Goal: Task Accomplishment & Management: Complete application form

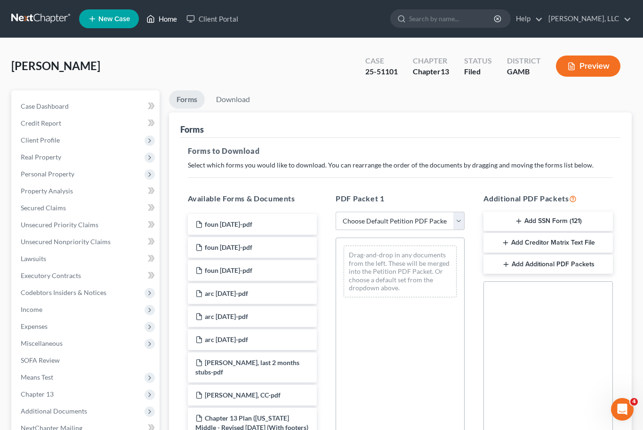
click at [163, 22] on link "Home" at bounding box center [162, 18] width 40 height 17
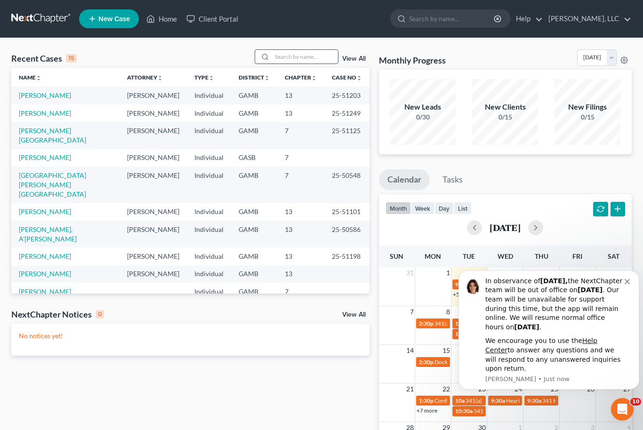
click at [295, 61] on input "search" at bounding box center [305, 57] width 66 height 14
click at [625, 284] on icon "Dismiss notification" at bounding box center [626, 281] width 5 height 5
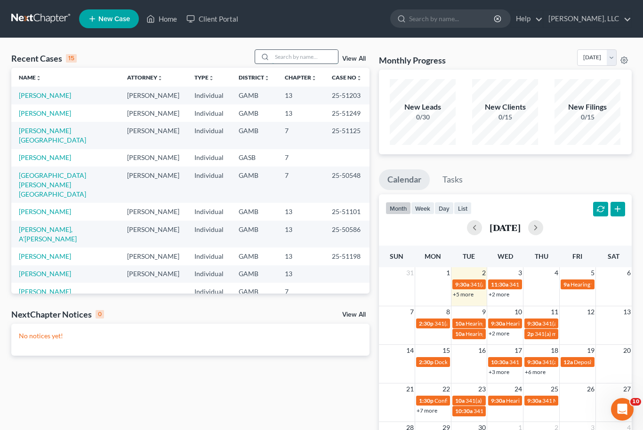
click at [300, 53] on input "search" at bounding box center [305, 57] width 66 height 14
type input "Brown"
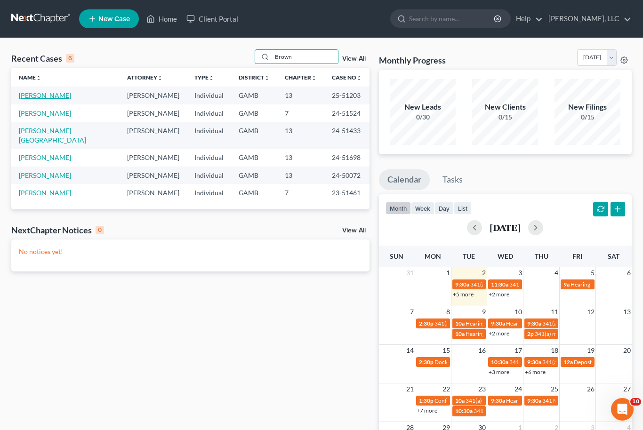
click at [47, 96] on link "[PERSON_NAME]" at bounding box center [45, 95] width 52 height 8
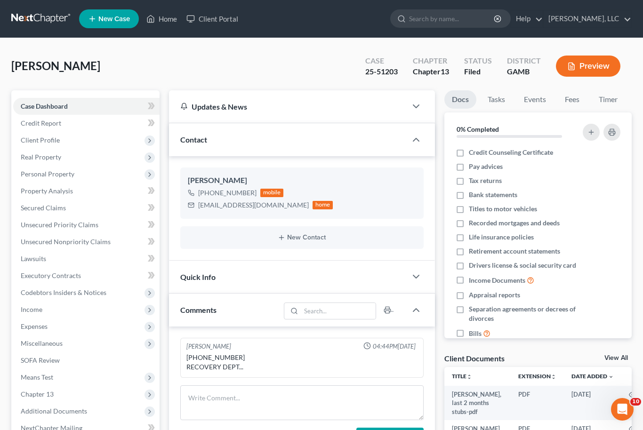
click at [620, 359] on link "View All" at bounding box center [616, 358] width 24 height 7
select select "12"
select select "6"
select select "22"
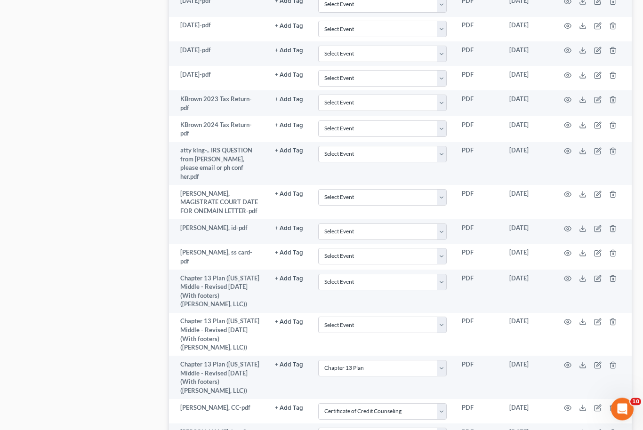
scroll to position [634, 0]
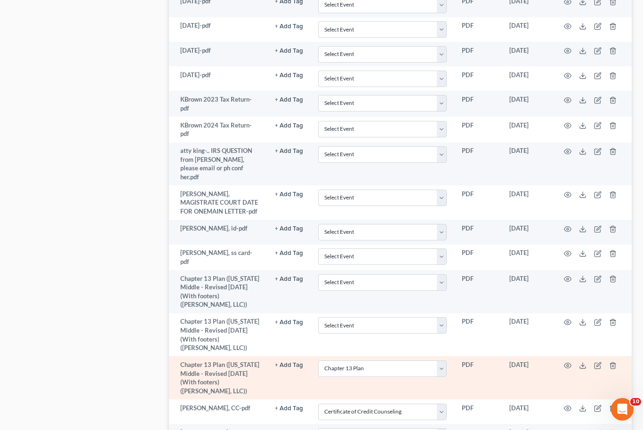
click at [587, 356] on td at bounding box center [591, 377] width 79 height 43
click at [582, 363] on line at bounding box center [582, 365] width 0 height 4
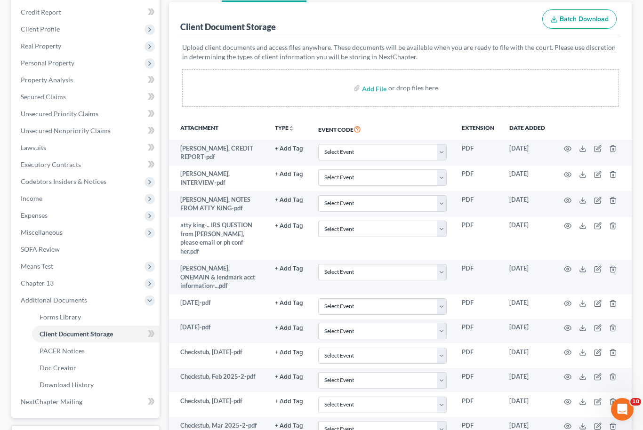
scroll to position [111, 0]
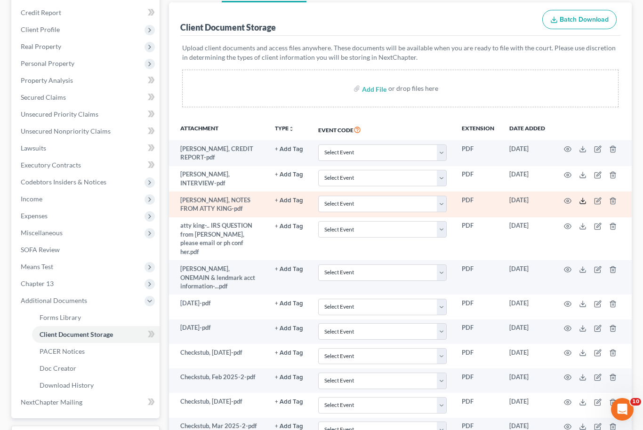
click at [581, 199] on icon at bounding box center [583, 201] width 8 height 8
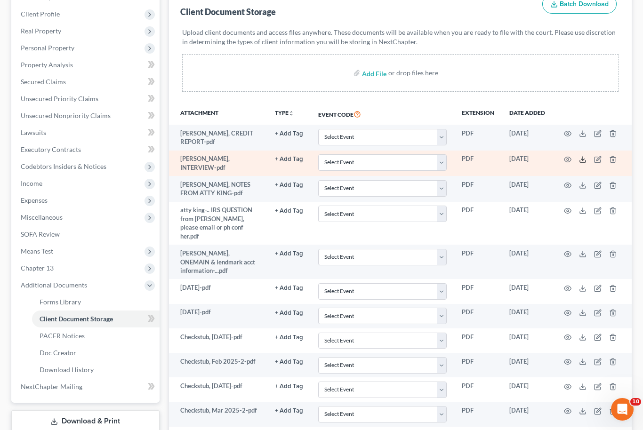
click at [581, 156] on icon at bounding box center [583, 160] width 8 height 8
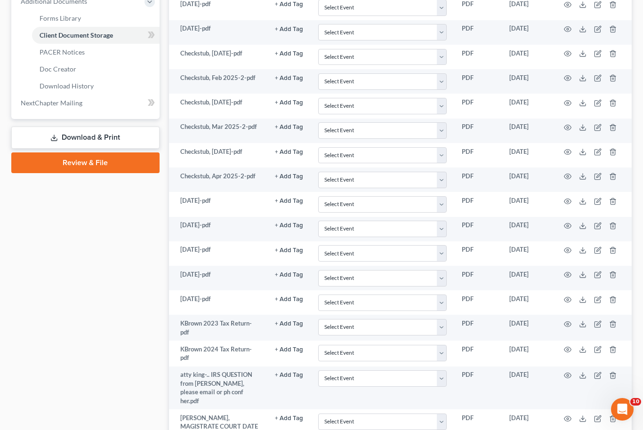
scroll to position [406, 0]
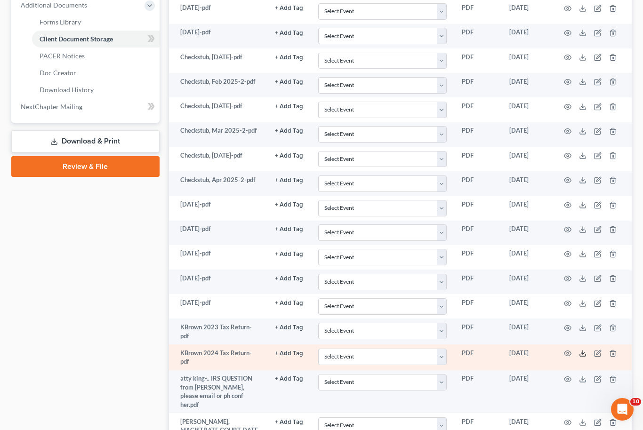
click at [582, 350] on icon at bounding box center [583, 354] width 8 height 8
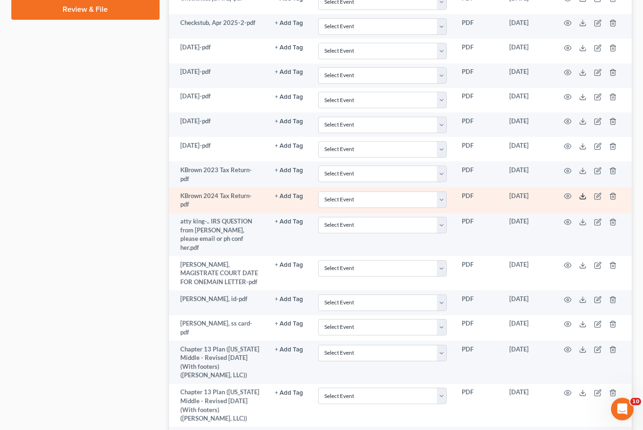
scroll to position [563, 0]
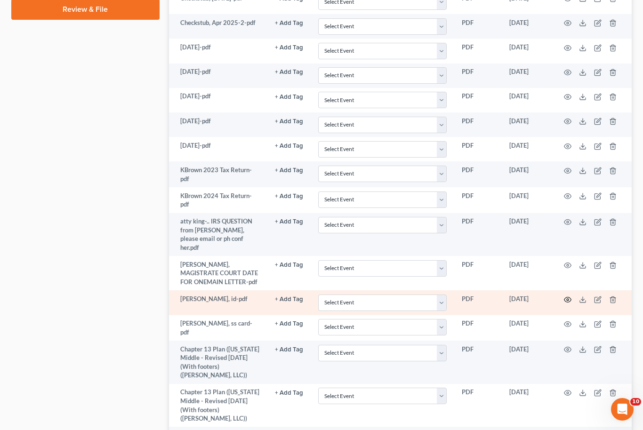
click at [566, 297] on icon "button" at bounding box center [567, 299] width 7 height 5
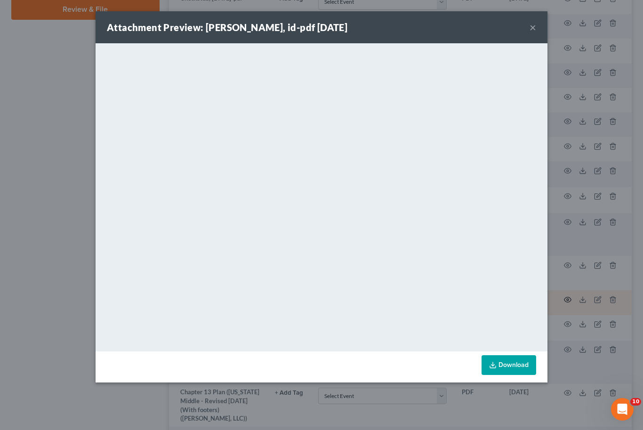
click at [533, 27] on button "×" at bounding box center [532, 27] width 7 height 11
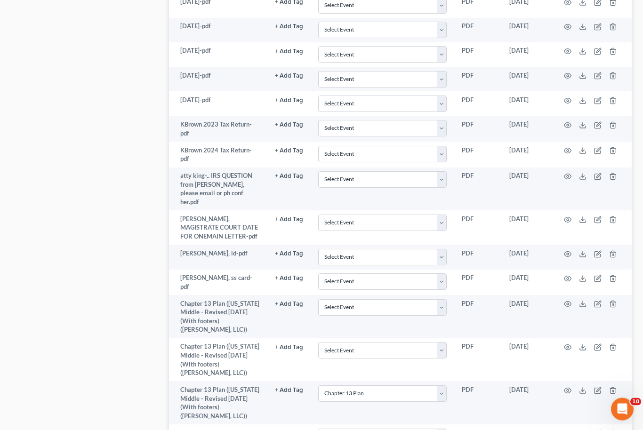
scroll to position [609, 0]
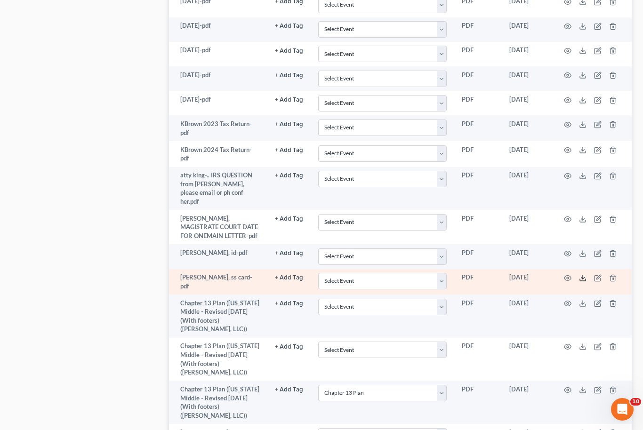
click at [580, 274] on icon at bounding box center [583, 278] width 8 height 8
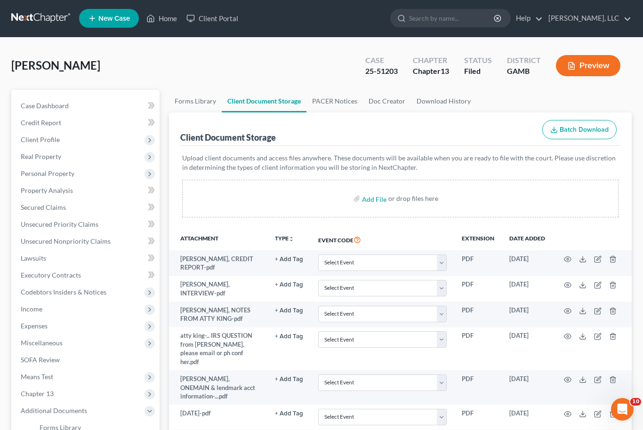
scroll to position [0, 0]
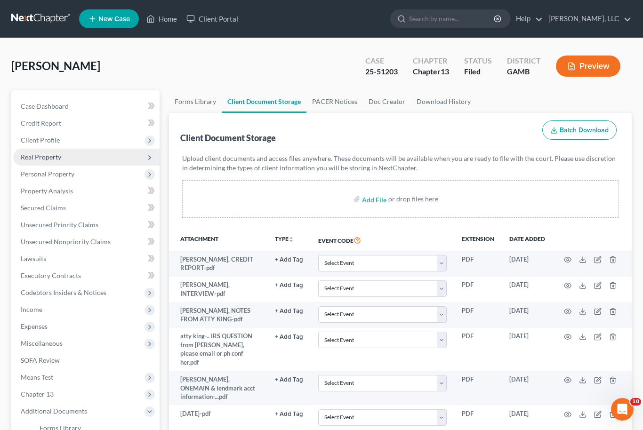
click at [58, 159] on span "Real Property" at bounding box center [41, 157] width 40 height 8
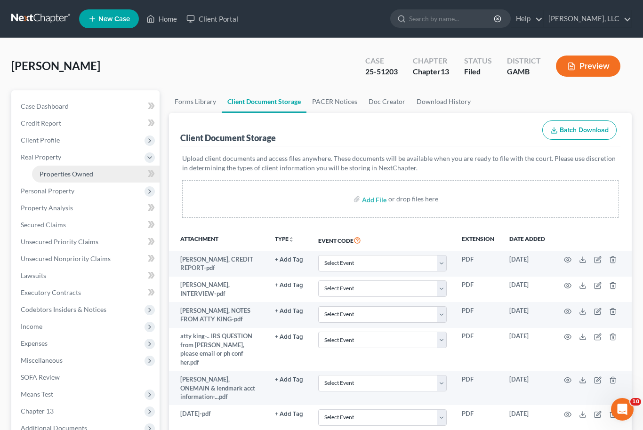
click at [87, 172] on span "Properties Owned" at bounding box center [67, 174] width 54 height 8
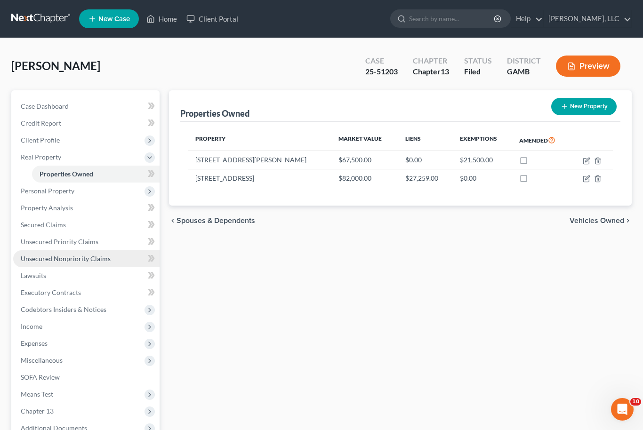
click at [85, 263] on link "Unsecured Nonpriority Claims" at bounding box center [86, 258] width 146 height 17
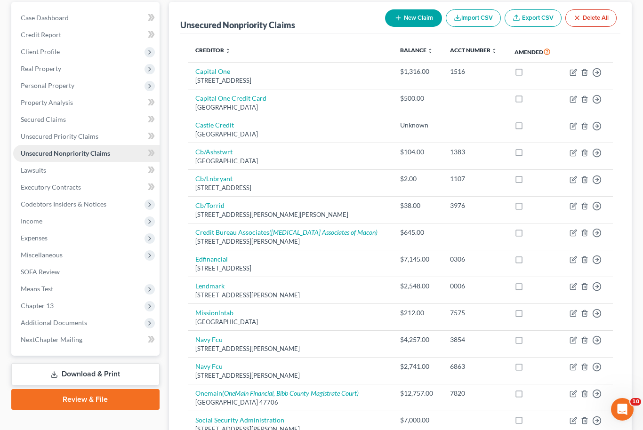
scroll to position [162, 0]
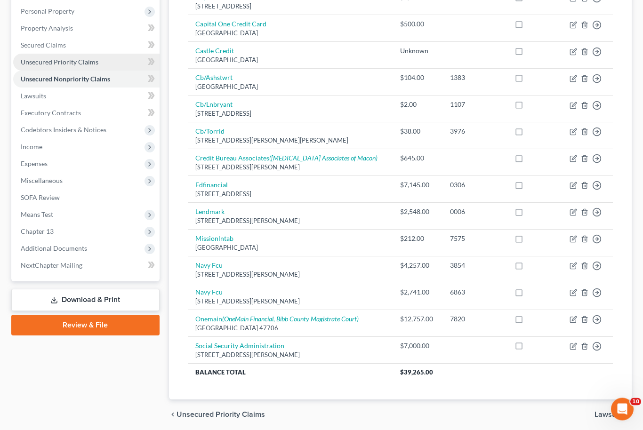
click at [40, 54] on link "Unsecured Priority Claims" at bounding box center [86, 62] width 146 height 17
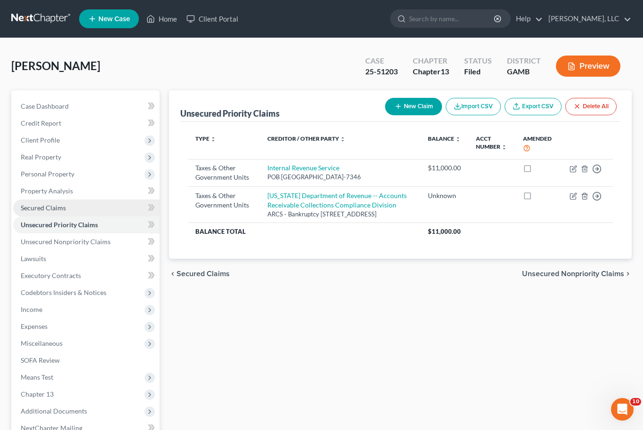
click at [36, 206] on span "Secured Claims" at bounding box center [43, 208] width 45 height 8
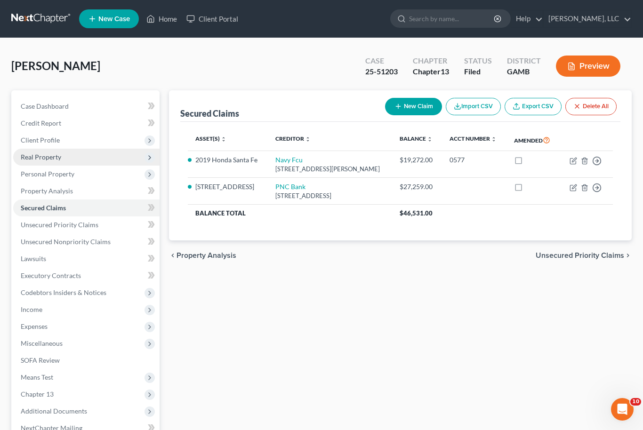
click at [76, 161] on span "Real Property" at bounding box center [86, 157] width 146 height 17
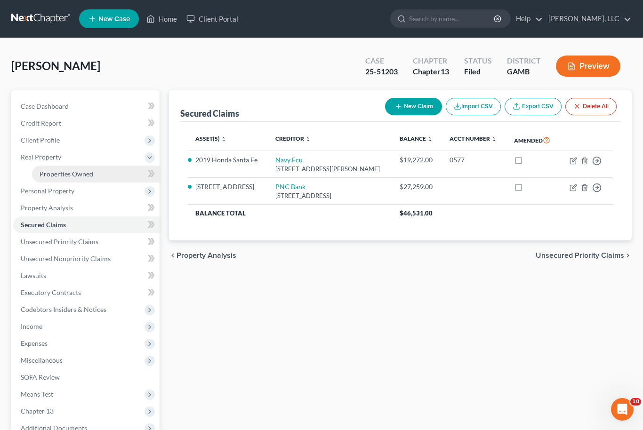
click at [84, 173] on span "Properties Owned" at bounding box center [67, 174] width 54 height 8
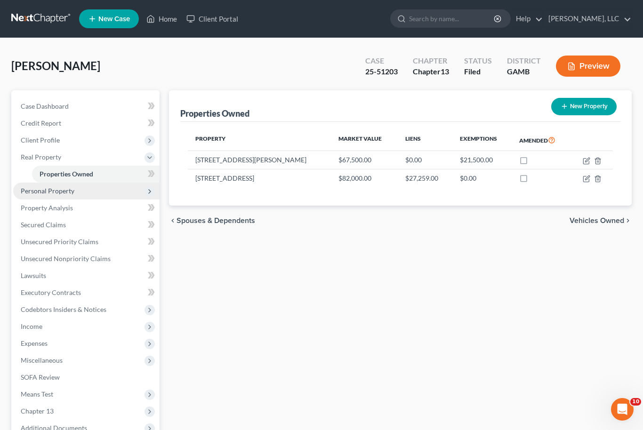
click at [41, 187] on span "Personal Property" at bounding box center [48, 191] width 54 height 8
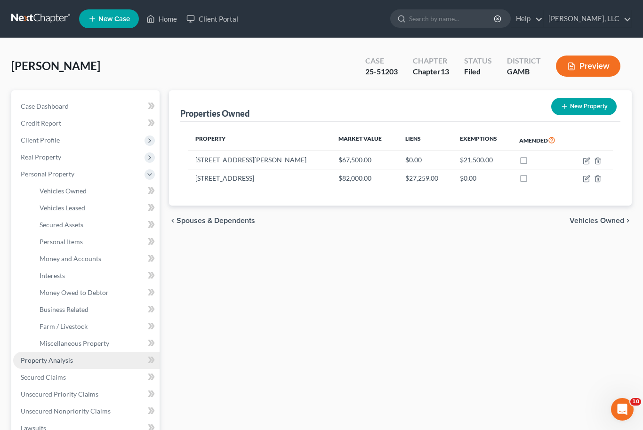
click at [37, 356] on span "Property Analysis" at bounding box center [47, 360] width 52 height 8
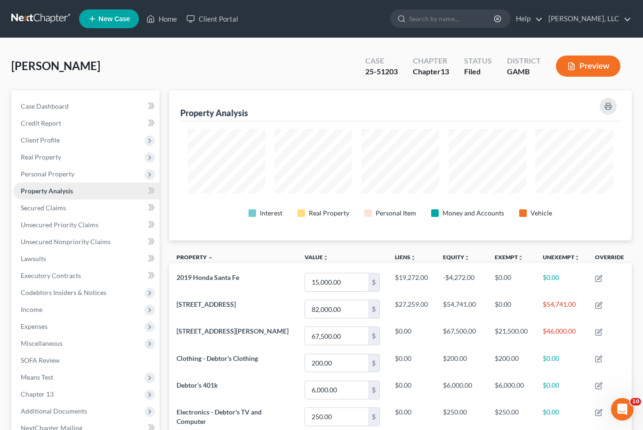
scroll to position [150, 462]
click at [41, 207] on span "Secured Claims" at bounding box center [43, 208] width 45 height 8
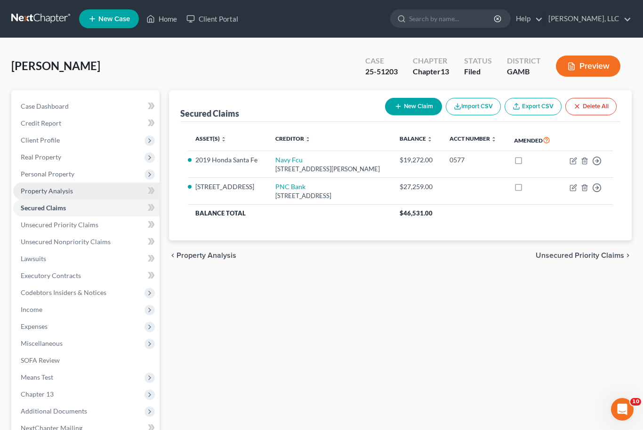
click at [43, 194] on link "Property Analysis" at bounding box center [86, 191] width 146 height 17
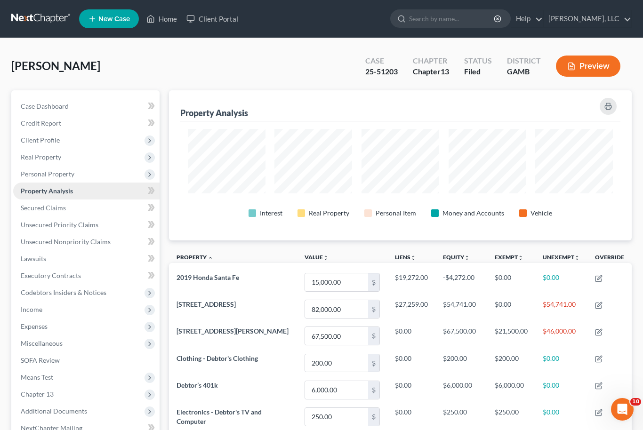
scroll to position [150, 462]
click at [42, 226] on span "Unsecured Priority Claims" at bounding box center [60, 225] width 78 height 8
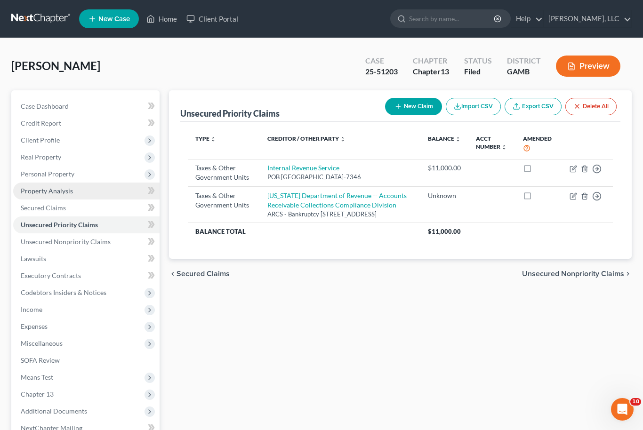
click at [35, 185] on link "Property Analysis" at bounding box center [86, 191] width 146 height 17
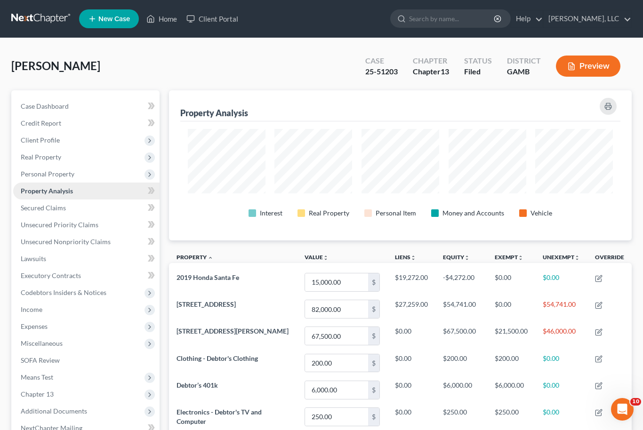
scroll to position [150, 462]
click at [42, 173] on span "Personal Property" at bounding box center [48, 174] width 54 height 8
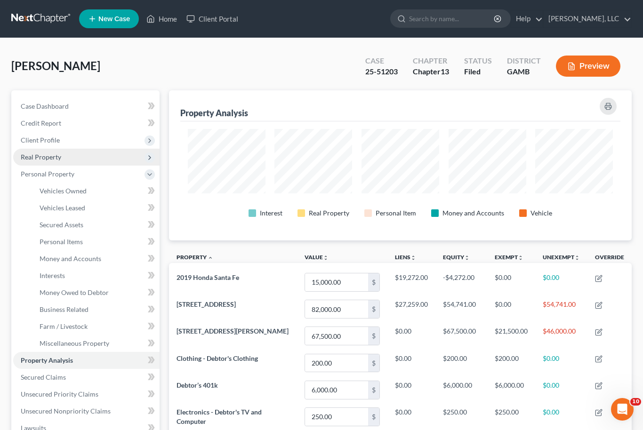
click at [38, 153] on span "Real Property" at bounding box center [41, 157] width 40 height 8
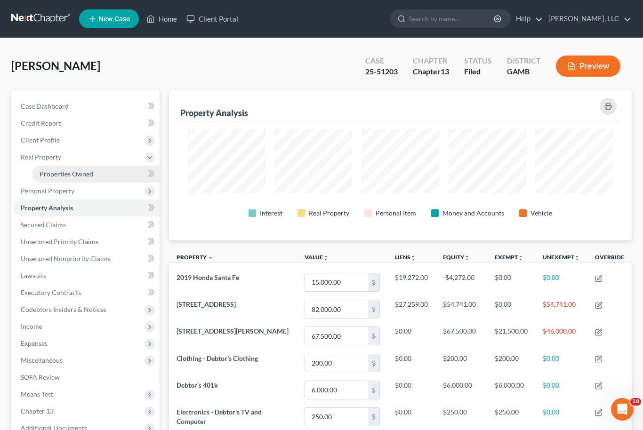
click at [56, 176] on span "Properties Owned" at bounding box center [67, 174] width 54 height 8
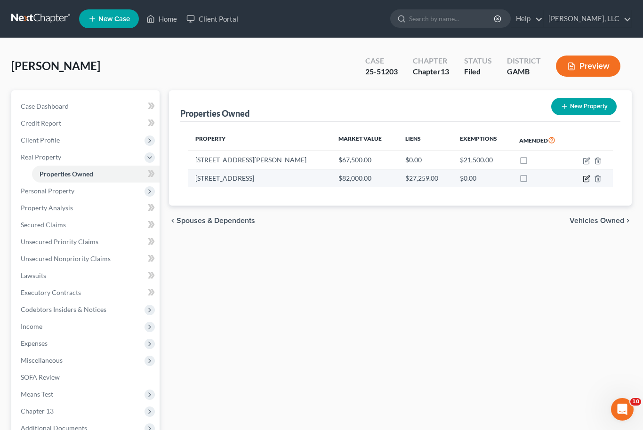
click at [583, 178] on icon "button" at bounding box center [586, 179] width 6 height 6
select select "10"
select select "3"
select select "0"
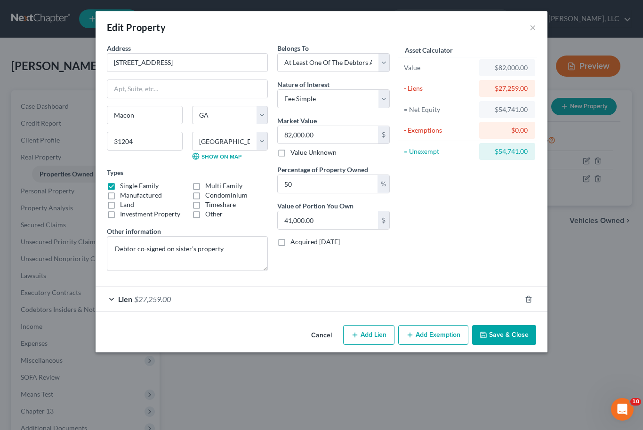
click at [519, 339] on button "Save & Close" at bounding box center [504, 335] width 64 height 20
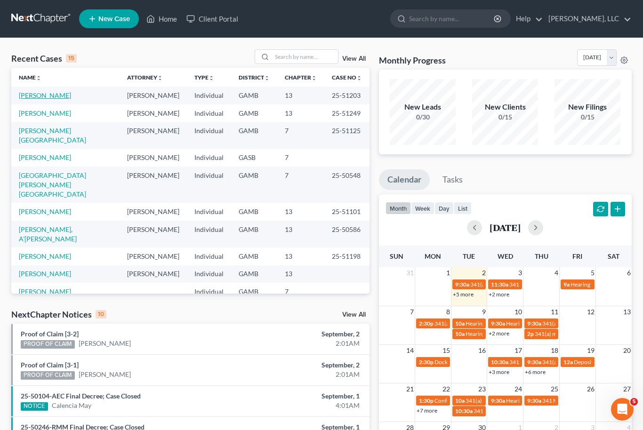
click at [39, 96] on link "[PERSON_NAME]" at bounding box center [45, 95] width 52 height 8
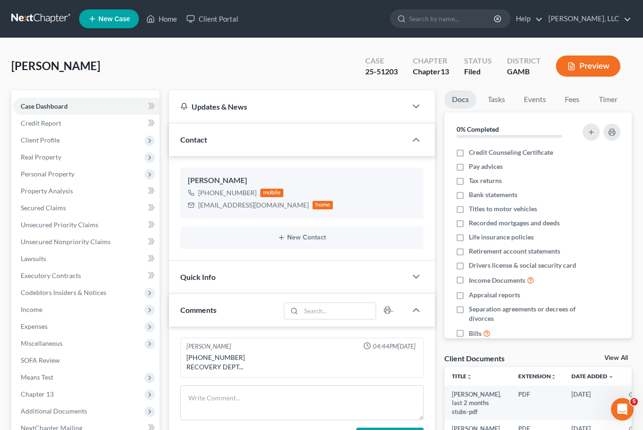
click at [618, 359] on link "View All" at bounding box center [616, 358] width 24 height 7
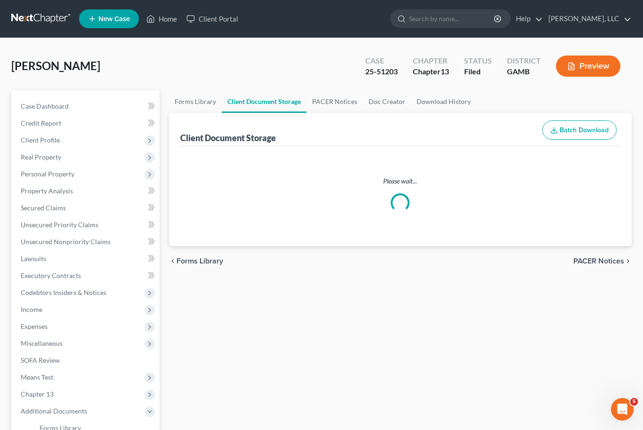
select select "12"
select select "6"
select select "22"
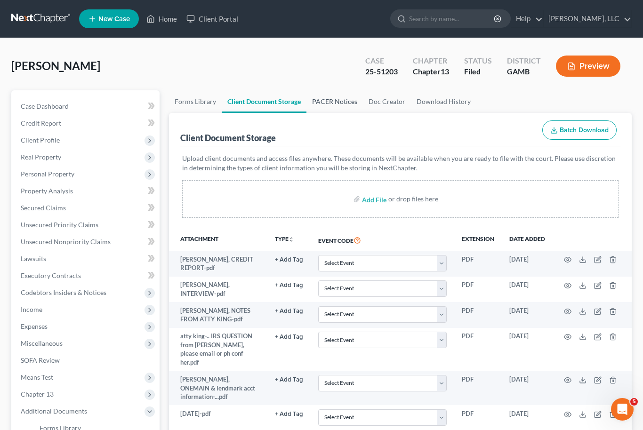
click at [343, 100] on link "PACER Notices" at bounding box center [334, 101] width 56 height 23
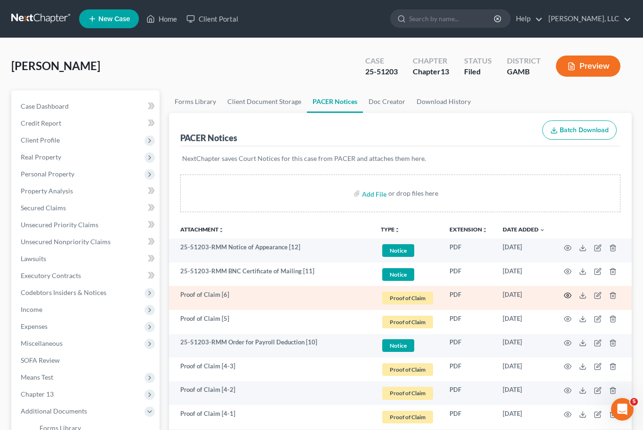
click at [569, 295] on icon "button" at bounding box center [568, 296] width 8 height 8
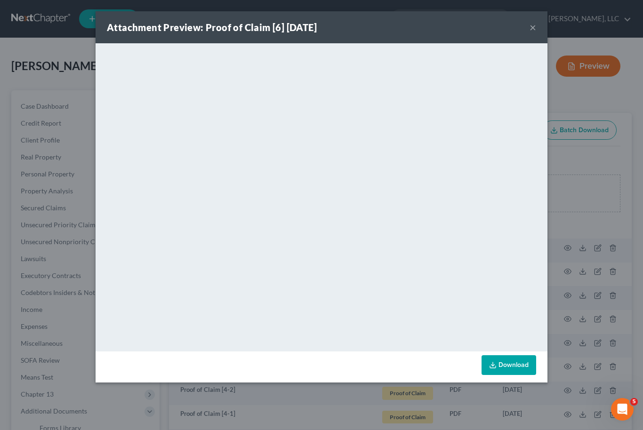
click at [534, 25] on button "×" at bounding box center [532, 27] width 7 height 11
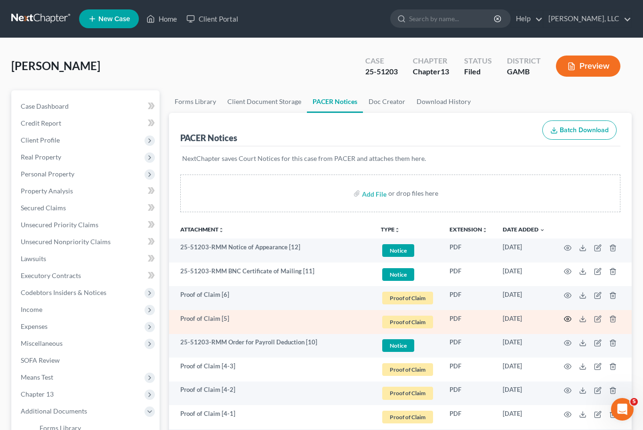
click at [567, 321] on icon "button" at bounding box center [567, 319] width 7 height 5
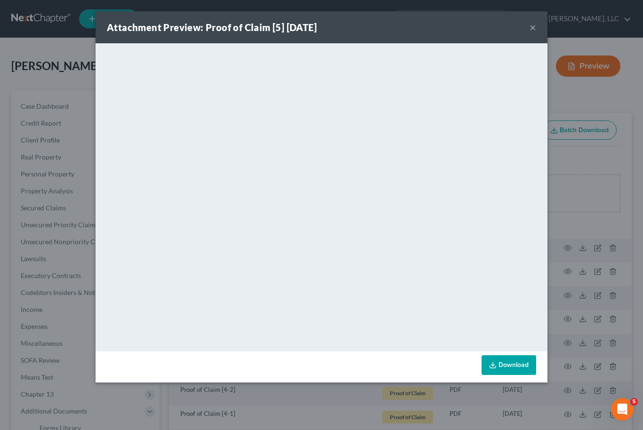
click at [533, 32] on button "×" at bounding box center [532, 27] width 7 height 11
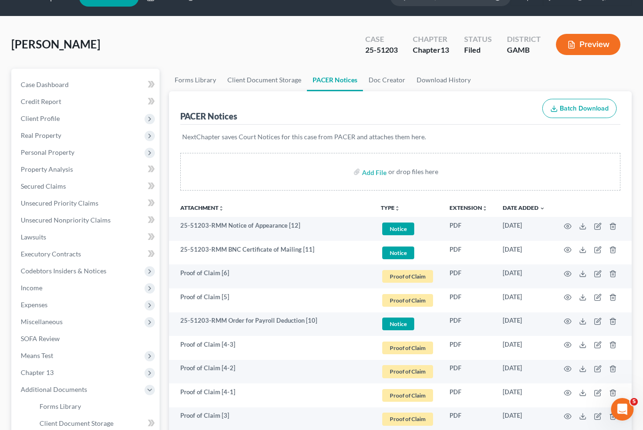
scroll to position [28, 0]
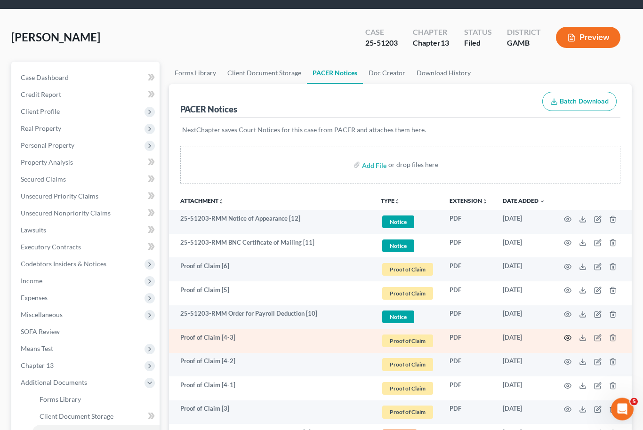
click at [568, 335] on icon "button" at bounding box center [568, 339] width 8 height 8
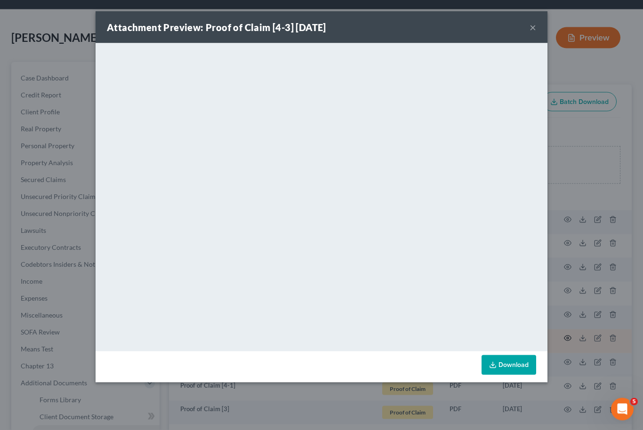
scroll to position [29, 0]
click at [535, 29] on button "×" at bounding box center [532, 27] width 7 height 11
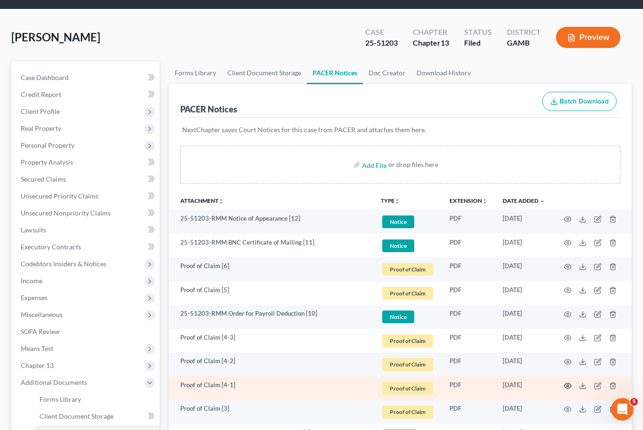
click at [567, 387] on icon "button" at bounding box center [567, 385] width 7 height 5
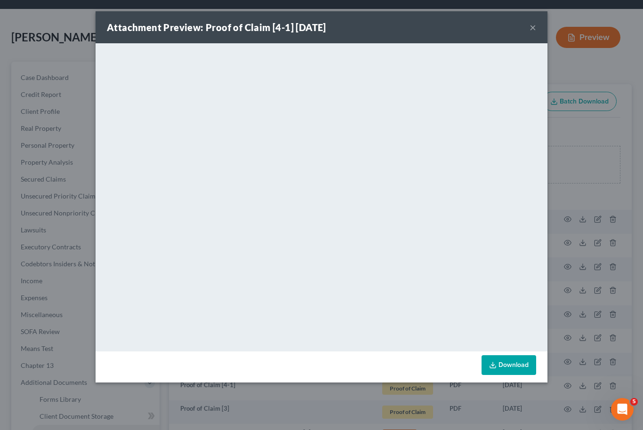
click at [534, 27] on button "×" at bounding box center [532, 27] width 7 height 11
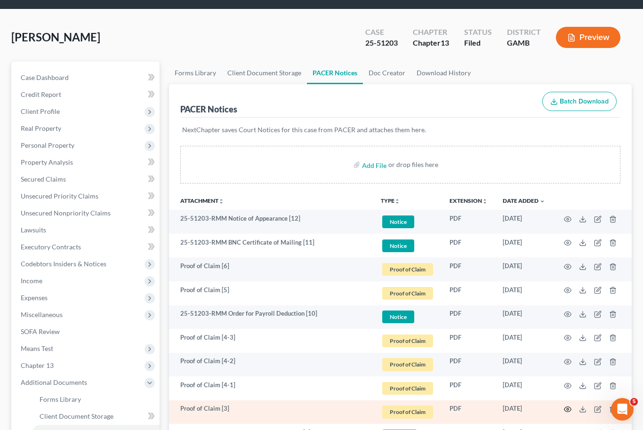
click at [566, 411] on icon "button" at bounding box center [567, 409] width 7 height 5
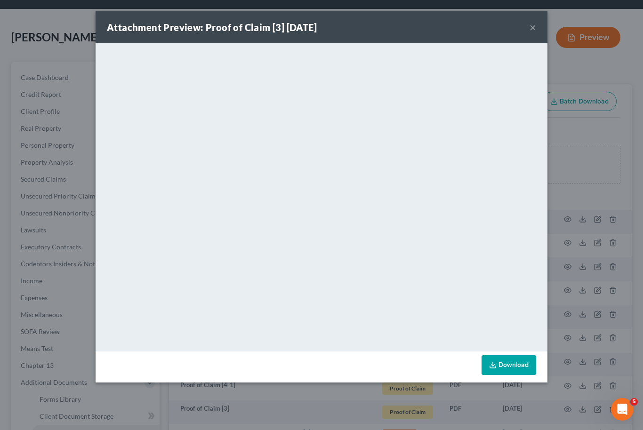
click at [534, 22] on button "×" at bounding box center [532, 27] width 7 height 11
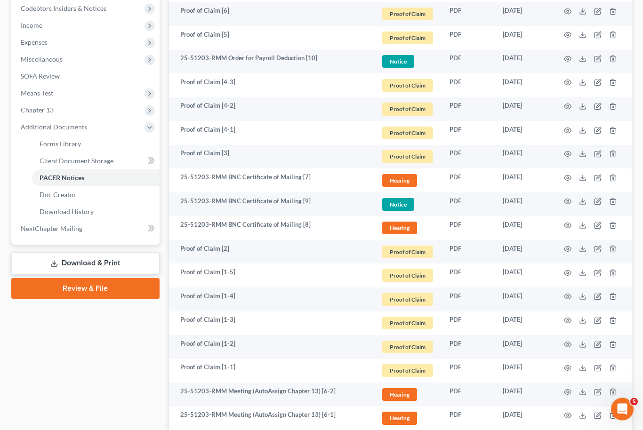
scroll to position [282, 0]
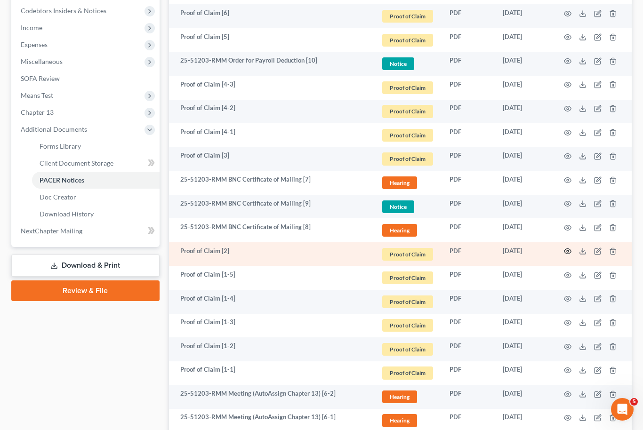
click at [567, 252] on icon "button" at bounding box center [568, 251] width 8 height 8
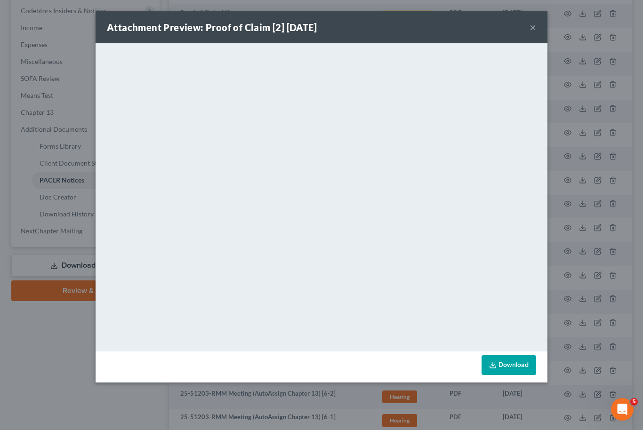
click at [533, 30] on button "×" at bounding box center [532, 27] width 7 height 11
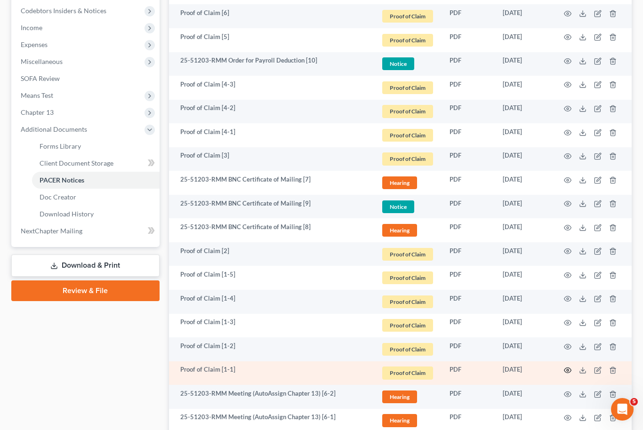
click at [566, 372] on icon "button" at bounding box center [568, 371] width 8 height 8
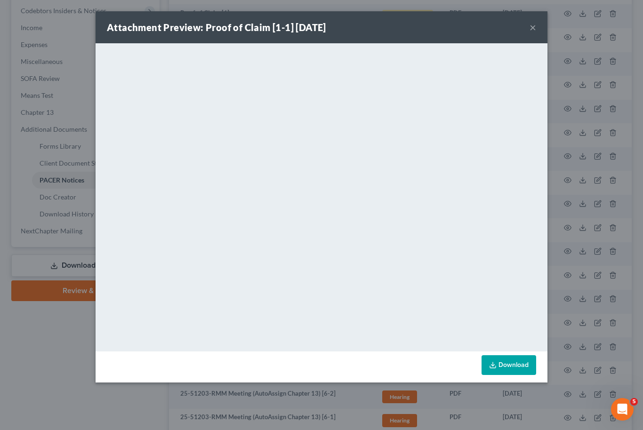
click at [530, 30] on button "×" at bounding box center [532, 27] width 7 height 11
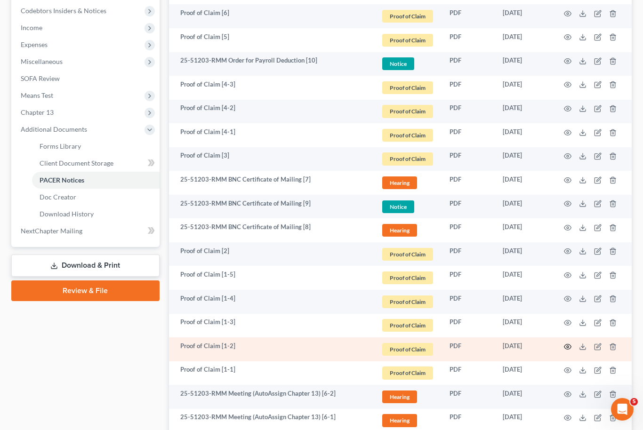
click at [566, 344] on icon "button" at bounding box center [568, 347] width 8 height 8
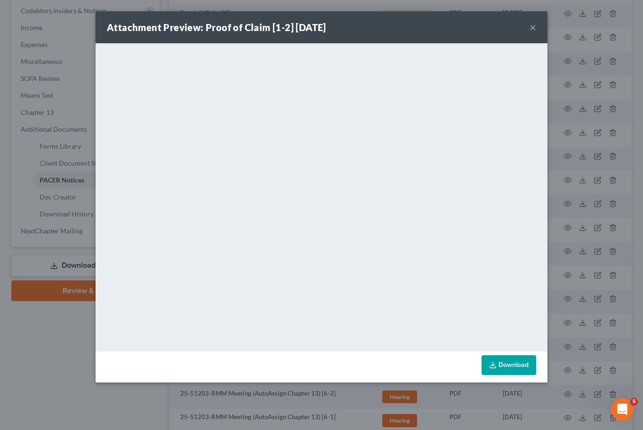
click at [534, 29] on button "×" at bounding box center [532, 27] width 7 height 11
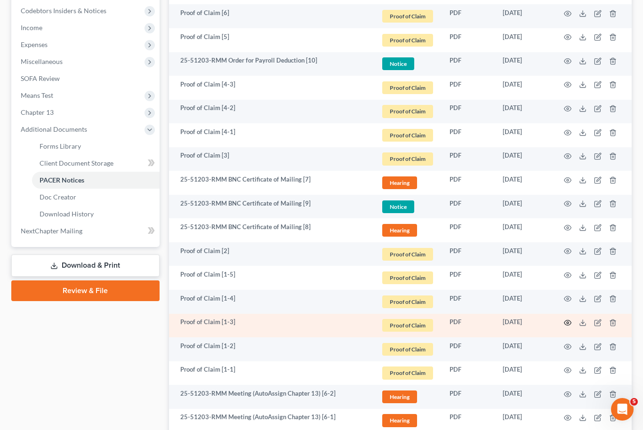
click at [567, 324] on icon "button" at bounding box center [567, 322] width 7 height 5
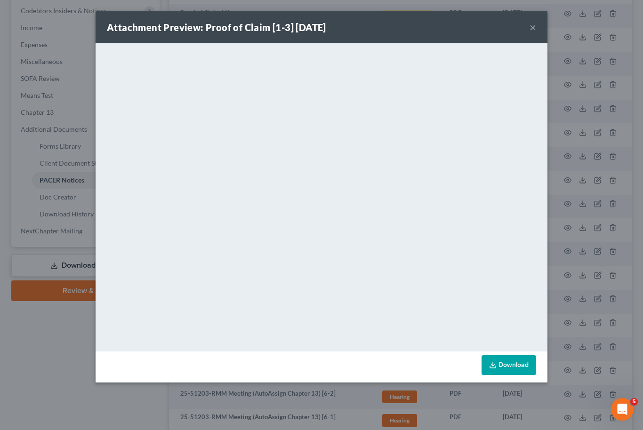
click at [526, 34] on div "Attachment Preview: Proof of Claim [1-3] [DATE] ×" at bounding box center [322, 27] width 452 height 32
click at [532, 33] on button "×" at bounding box center [532, 27] width 7 height 11
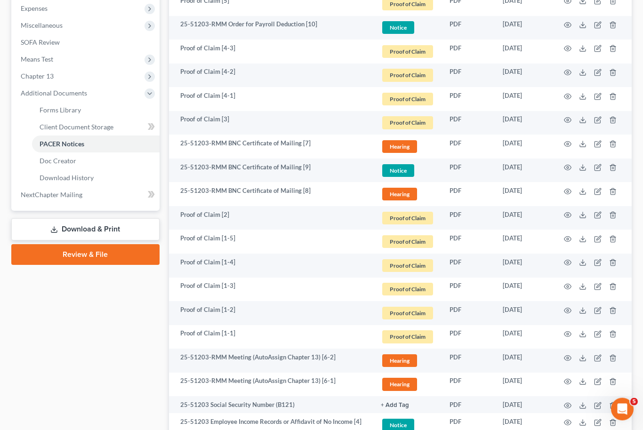
scroll to position [311, 0]
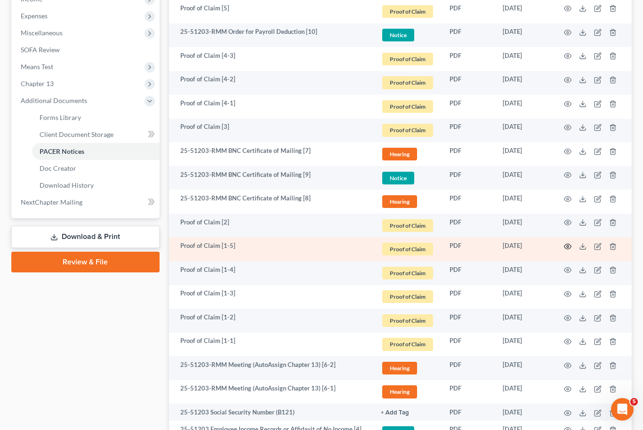
click at [567, 246] on circle "button" at bounding box center [567, 247] width 2 height 2
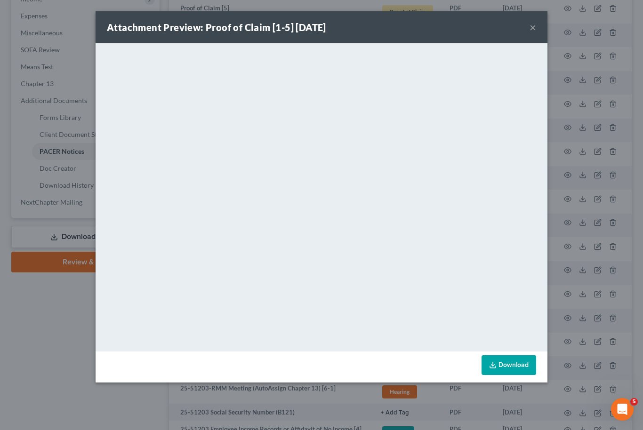
click at [533, 32] on button "×" at bounding box center [532, 27] width 7 height 11
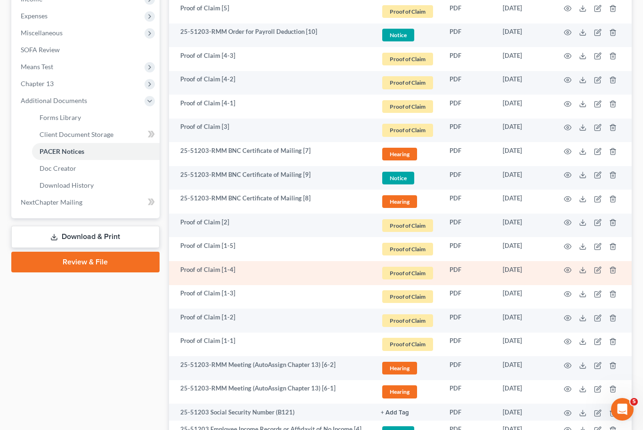
click at [561, 270] on td at bounding box center [591, 273] width 79 height 24
click at [569, 271] on icon "button" at bounding box center [568, 270] width 8 height 8
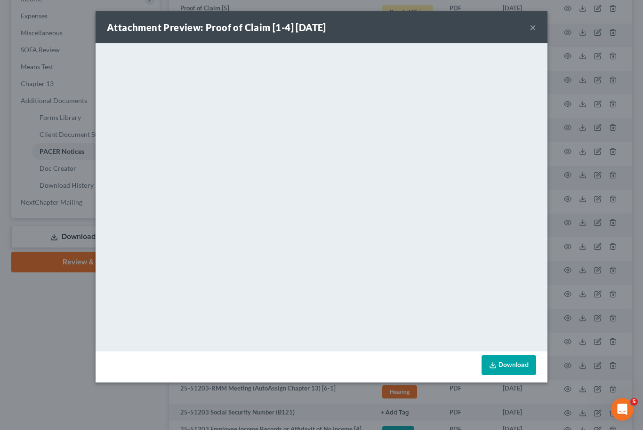
click at [531, 32] on button "×" at bounding box center [532, 27] width 7 height 11
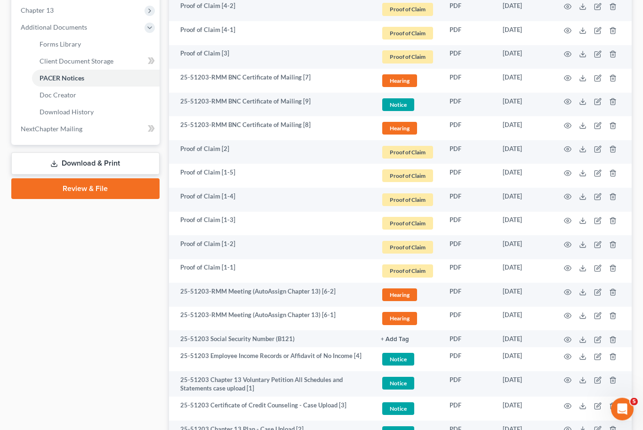
scroll to position [384, 0]
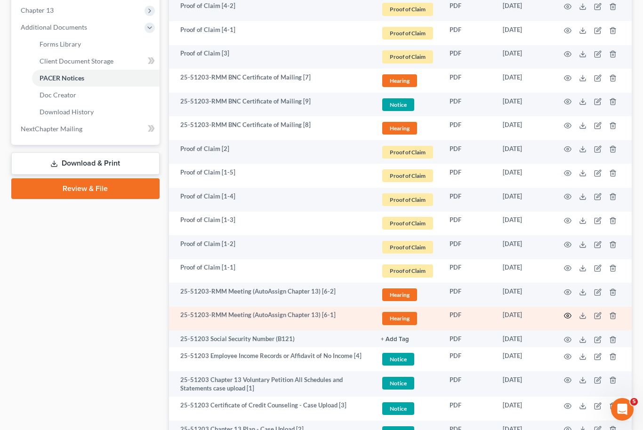
click at [565, 313] on icon "button" at bounding box center [567, 315] width 7 height 5
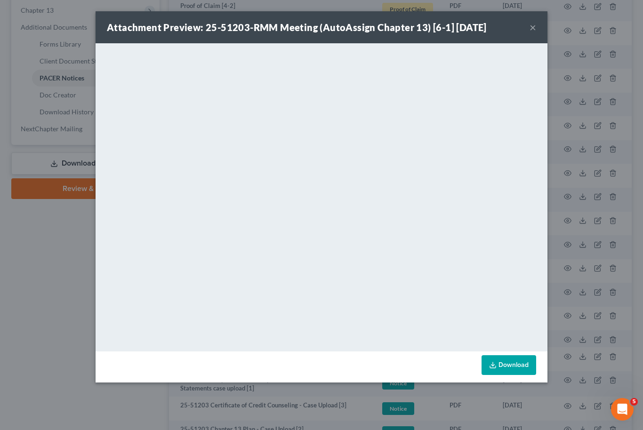
click at [524, 363] on link "Download" at bounding box center [508, 365] width 55 height 20
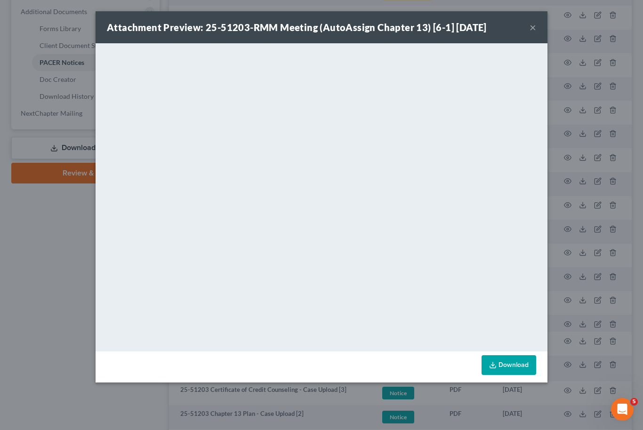
click at [534, 26] on button "×" at bounding box center [532, 27] width 7 height 11
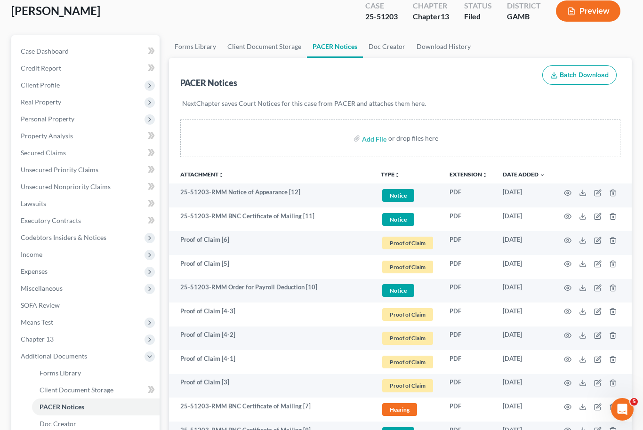
scroll to position [47, 0]
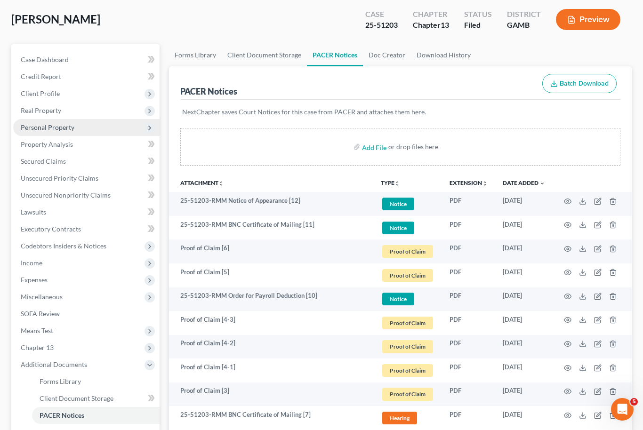
click at [79, 130] on span "Personal Property" at bounding box center [86, 127] width 146 height 17
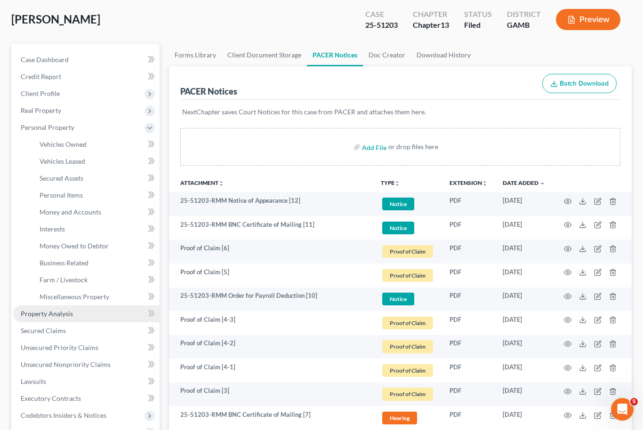
click at [69, 314] on span "Property Analysis" at bounding box center [47, 314] width 52 height 8
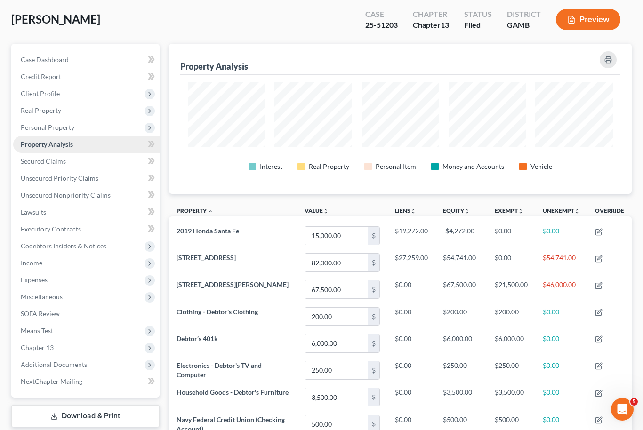
scroll to position [150, 462]
click at [75, 168] on link "Secured Claims" at bounding box center [86, 161] width 146 height 17
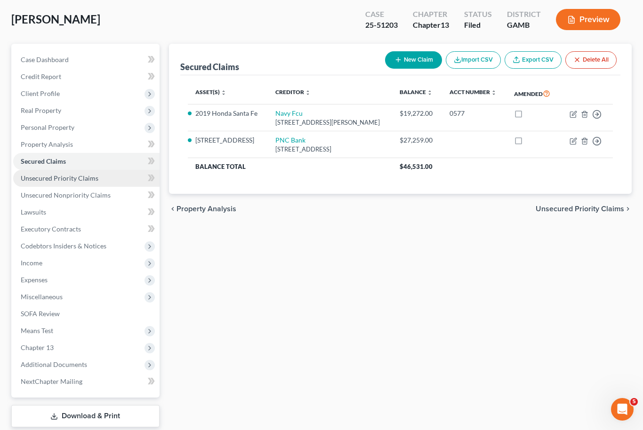
click at [88, 177] on span "Unsecured Priority Claims" at bounding box center [60, 178] width 78 height 8
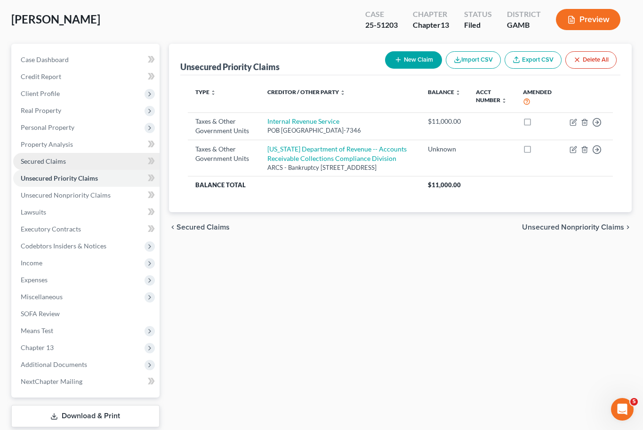
click at [72, 164] on link "Secured Claims" at bounding box center [86, 161] width 146 height 17
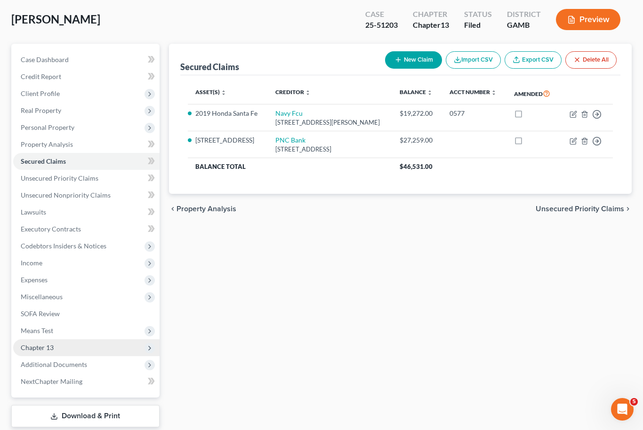
click at [40, 343] on span "Chapter 13" at bounding box center [37, 347] width 33 height 8
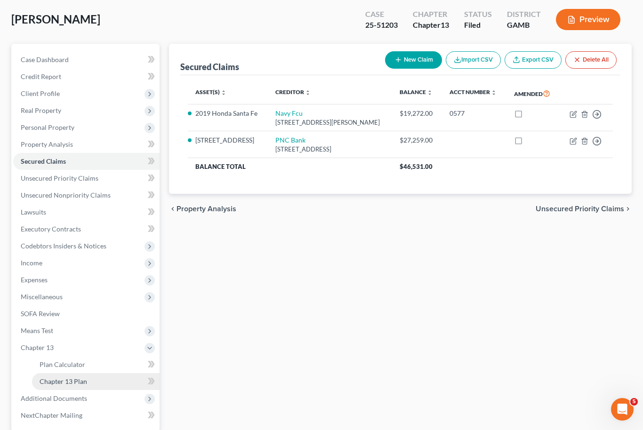
click at [53, 381] on span "Chapter 13 Plan" at bounding box center [64, 381] width 48 height 8
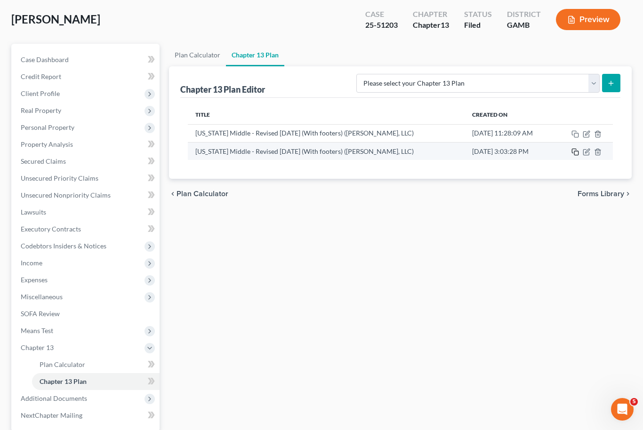
click at [578, 151] on icon "button" at bounding box center [575, 152] width 8 height 8
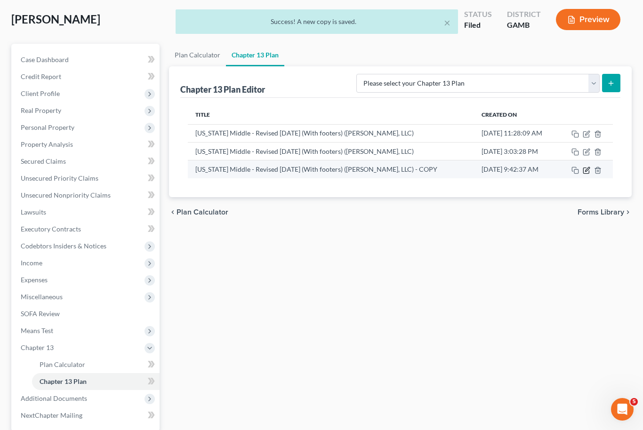
click at [587, 167] on icon "button" at bounding box center [586, 171] width 8 height 8
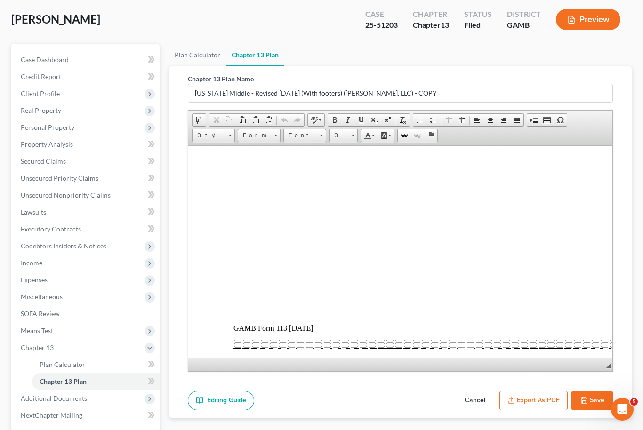
scroll to position [2363, 0]
click at [271, 139] on td "-NONE-" at bounding box center [266, 133] width 64 height 10
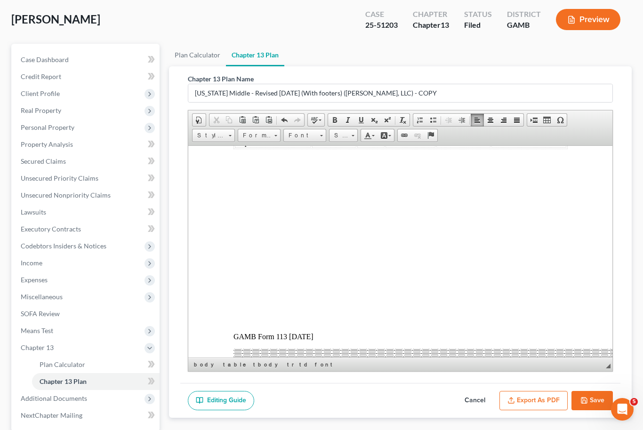
click at [338, 147] on td at bounding box center [333, 137] width 44 height 19
click at [372, 147] on td at bounding box center [370, 137] width 27 height 19
click at [404, 147] on td at bounding box center [410, 137] width 50 height 19
click at [462, 147] on td at bounding box center [463, 137] width 54 height 19
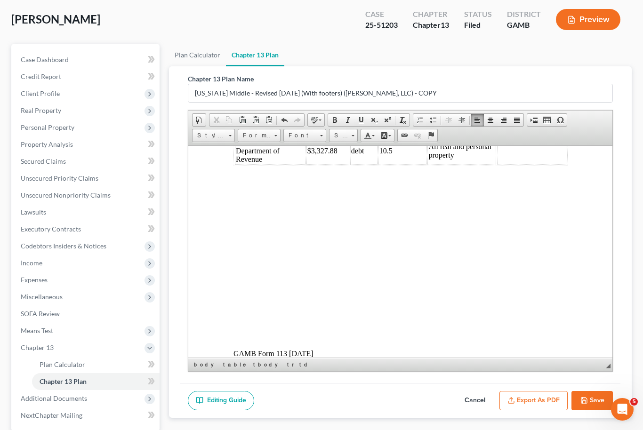
click at [522, 164] on td at bounding box center [530, 150] width 69 height 27
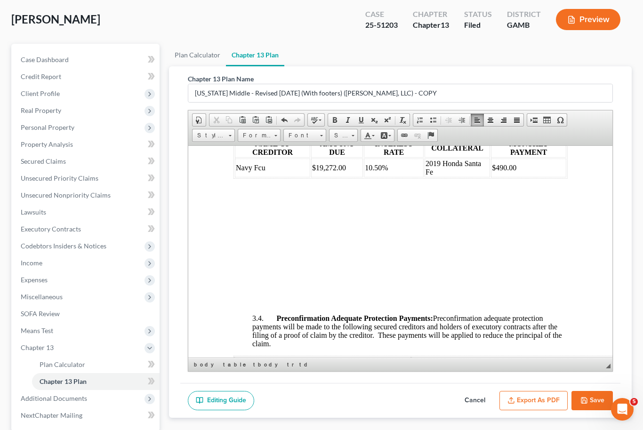
scroll to position [1928, 0]
click at [454, 176] on span "2019 Honda Santa Fe" at bounding box center [453, 168] width 56 height 16
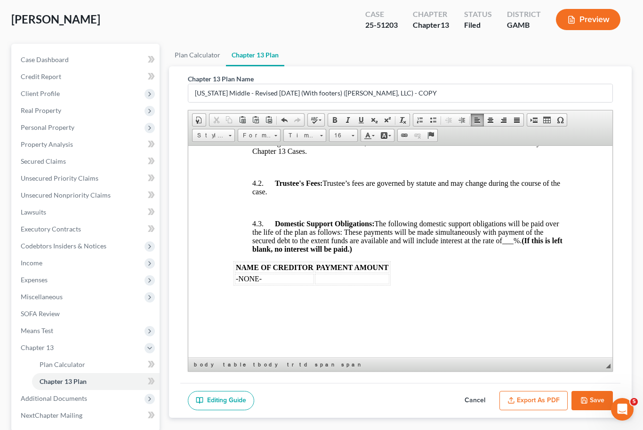
scroll to position [0, 0]
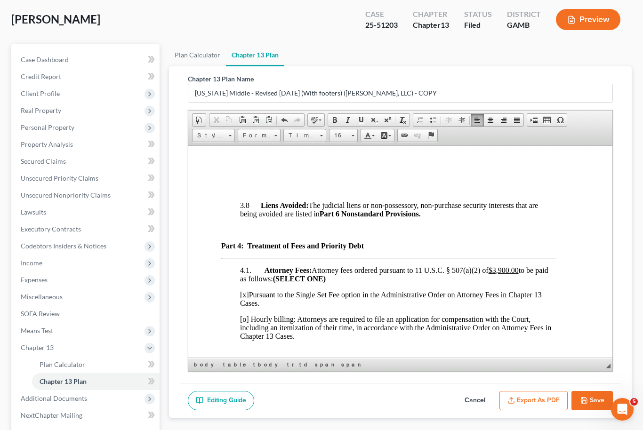
click at [353, 64] on td "Student Loans" at bounding box center [329, 59] width 54 height 10
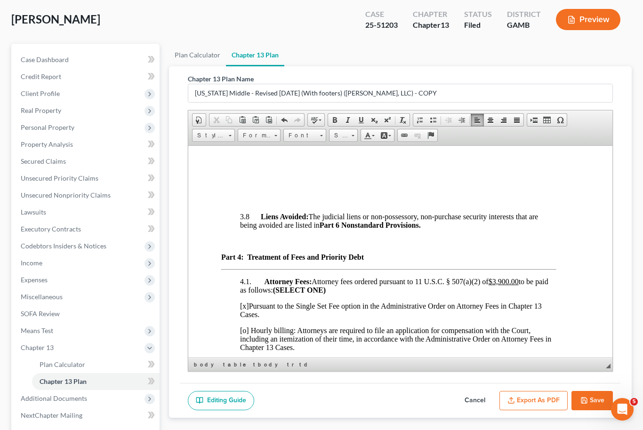
click at [320, 75] on td at bounding box center [329, 70] width 54 height 10
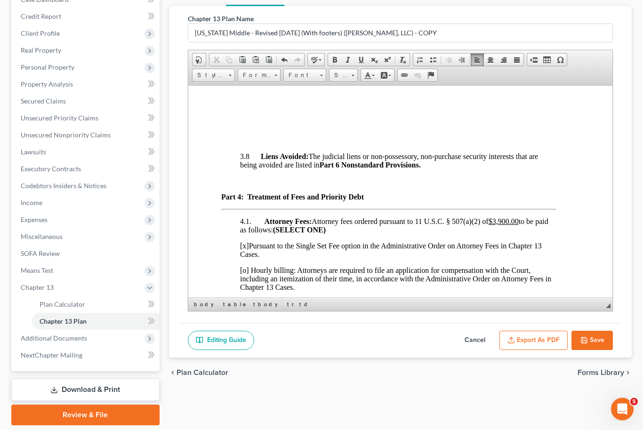
scroll to position [106, 0]
click at [601, 346] on button "Save" at bounding box center [591, 341] width 41 height 20
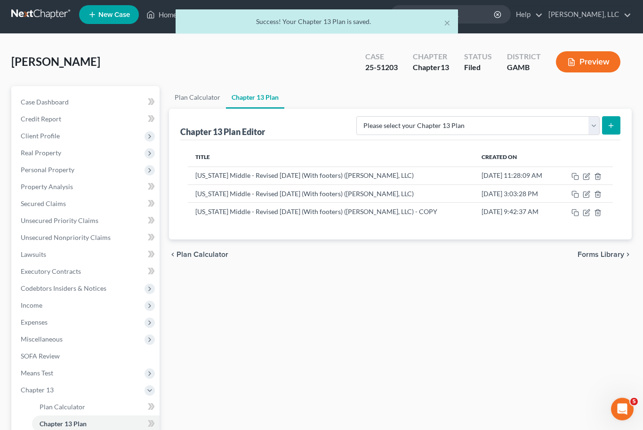
scroll to position [4, 0]
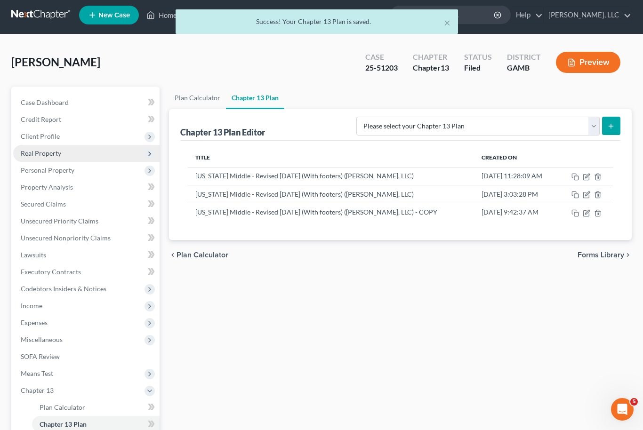
click at [65, 149] on span "Real Property" at bounding box center [86, 153] width 146 height 17
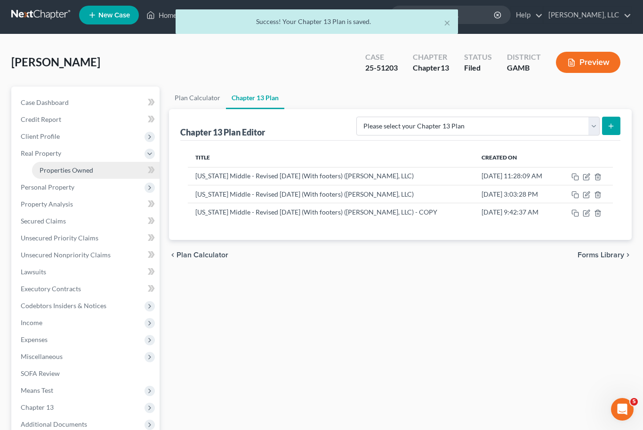
click at [95, 168] on link "Properties Owned" at bounding box center [96, 170] width 128 height 17
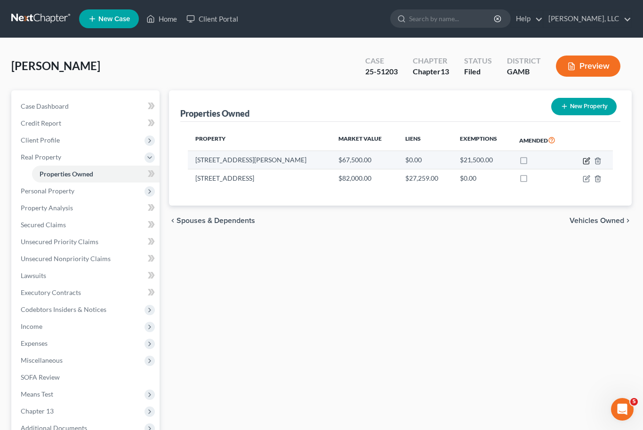
click at [584, 162] on icon "button" at bounding box center [586, 161] width 8 height 8
select select "10"
select select "0"
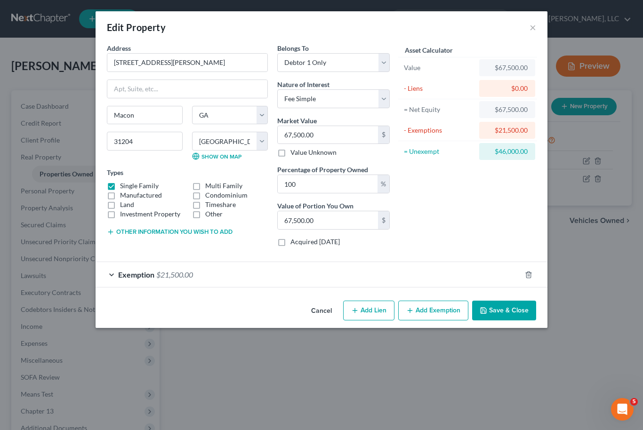
click at [522, 306] on button "Save & Close" at bounding box center [504, 311] width 64 height 20
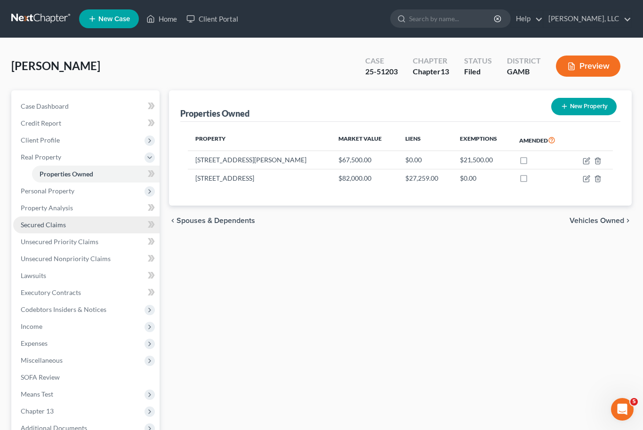
click at [64, 225] on span "Secured Claims" at bounding box center [43, 225] width 45 height 8
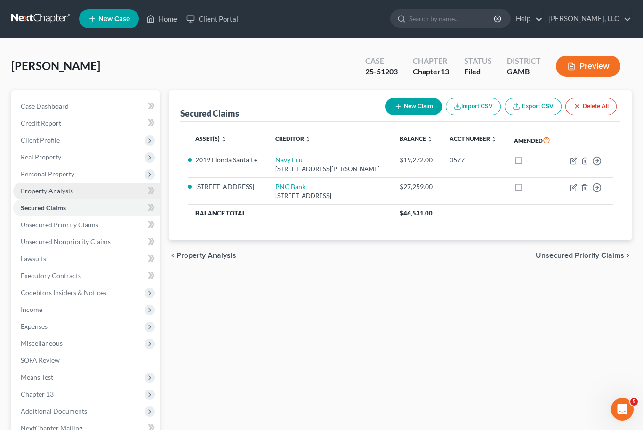
click at [71, 191] on span "Property Analysis" at bounding box center [47, 191] width 52 height 8
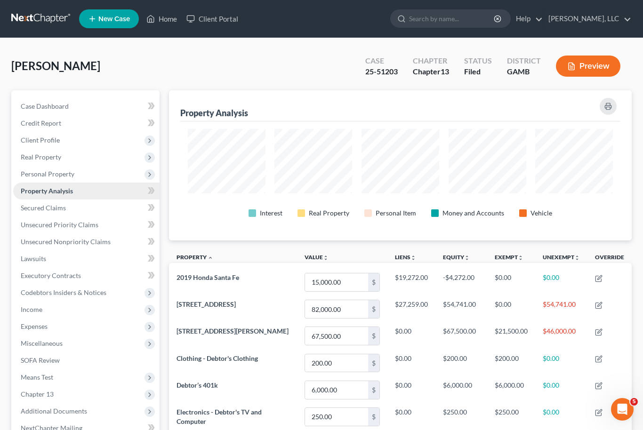
scroll to position [150, 462]
click at [67, 392] on span "Chapter 13" at bounding box center [86, 394] width 146 height 17
click at [85, 410] on link "Plan Calculator" at bounding box center [96, 411] width 128 height 17
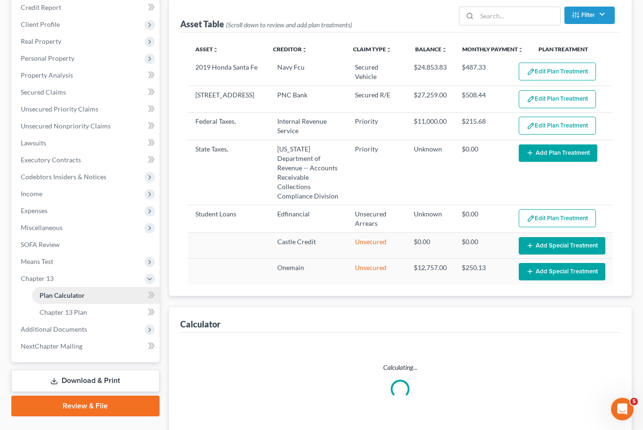
select select "50"
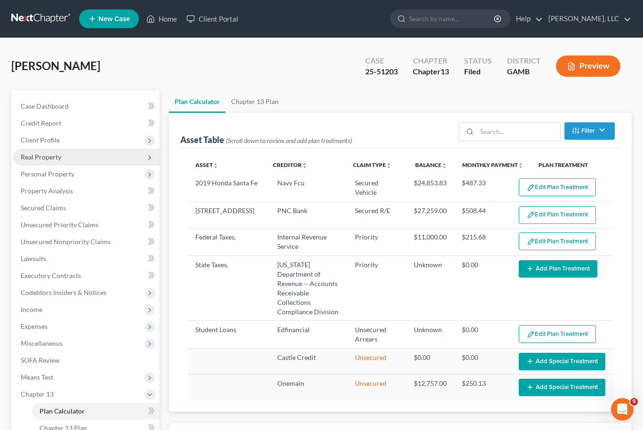
click at [53, 163] on span "Real Property" at bounding box center [86, 157] width 146 height 17
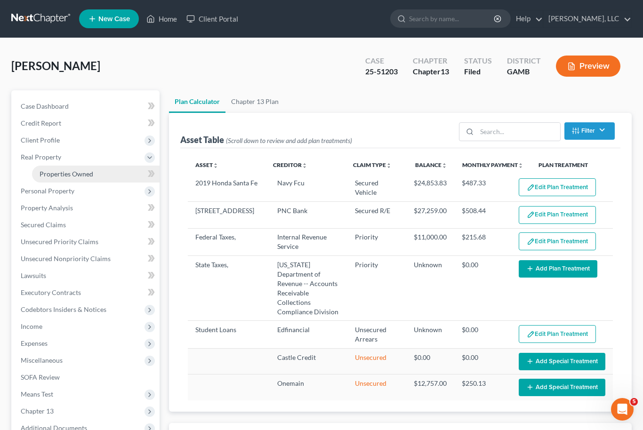
click at [79, 172] on span "Properties Owned" at bounding box center [67, 174] width 54 height 8
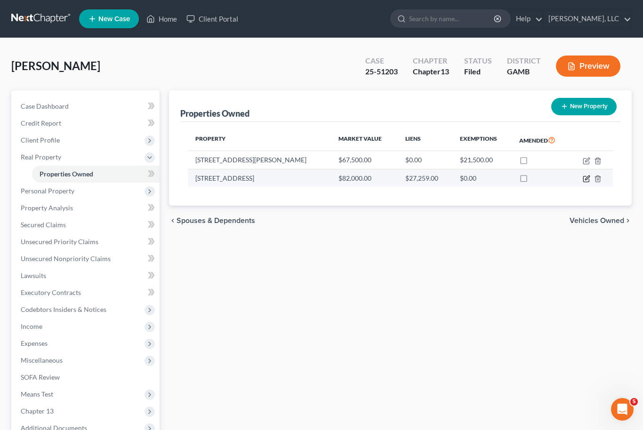
click at [586, 181] on icon "button" at bounding box center [586, 179] width 8 height 8
select select "10"
select select "3"
select select "0"
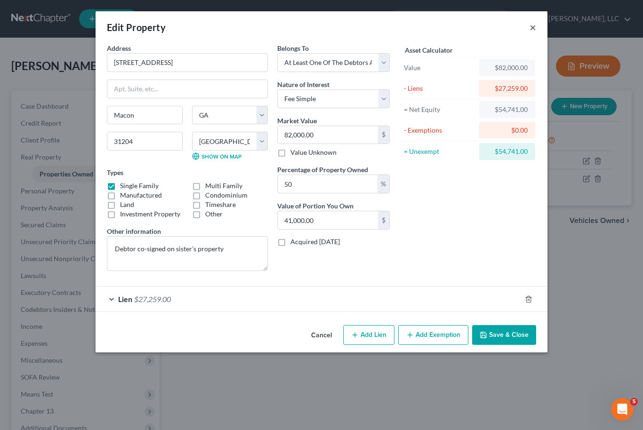
click at [534, 26] on button "×" at bounding box center [532, 27] width 7 height 11
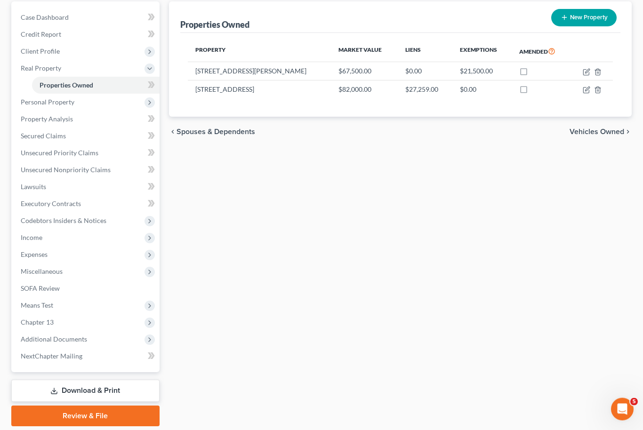
scroll to position [89, 0]
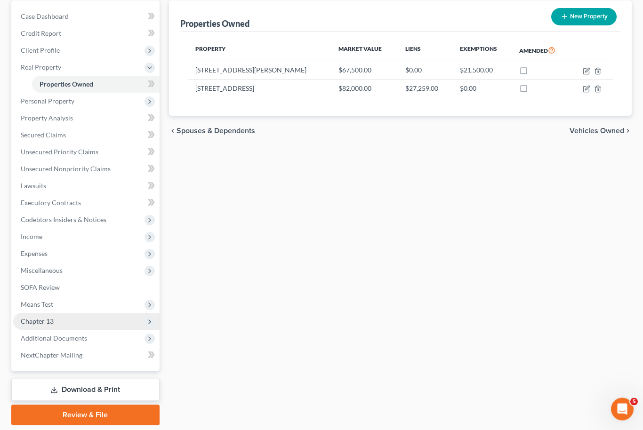
click at [89, 323] on span "Chapter 13" at bounding box center [86, 321] width 146 height 17
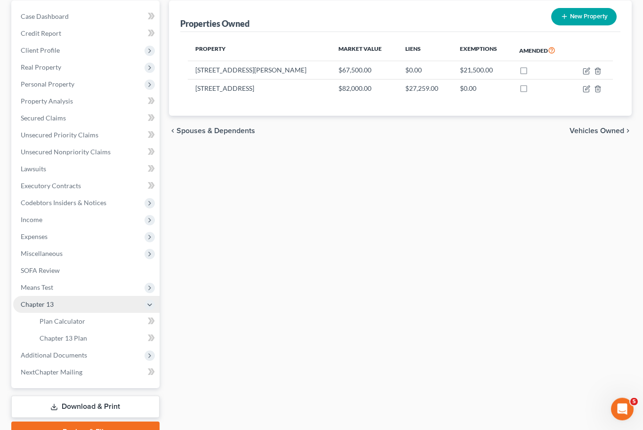
scroll to position [90, 0]
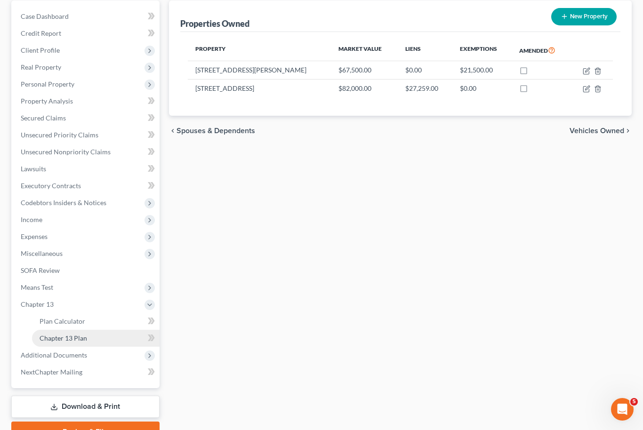
click at [96, 339] on link "Chapter 13 Plan" at bounding box center [96, 338] width 128 height 17
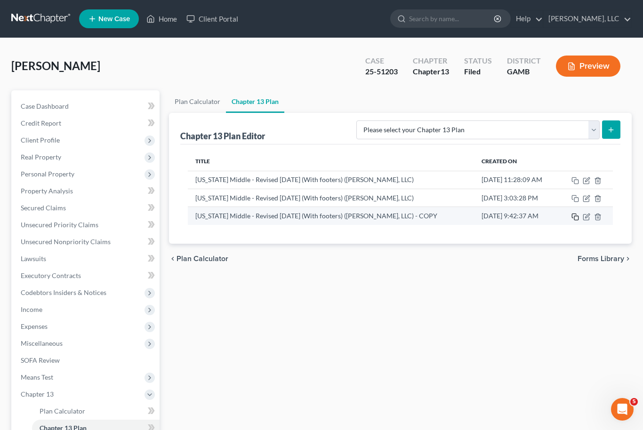
click at [578, 214] on icon "button" at bounding box center [575, 217] width 8 height 8
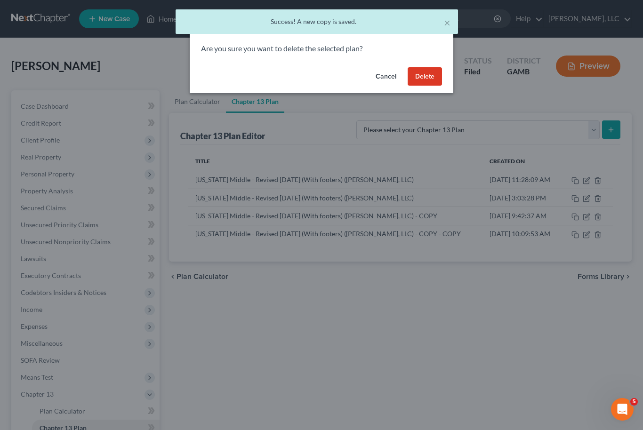
click at [430, 78] on button "Delete" at bounding box center [424, 76] width 34 height 19
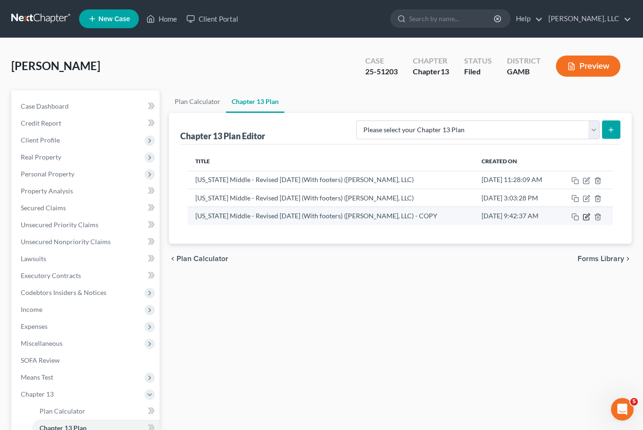
click at [584, 214] on icon "button" at bounding box center [586, 217] width 8 height 8
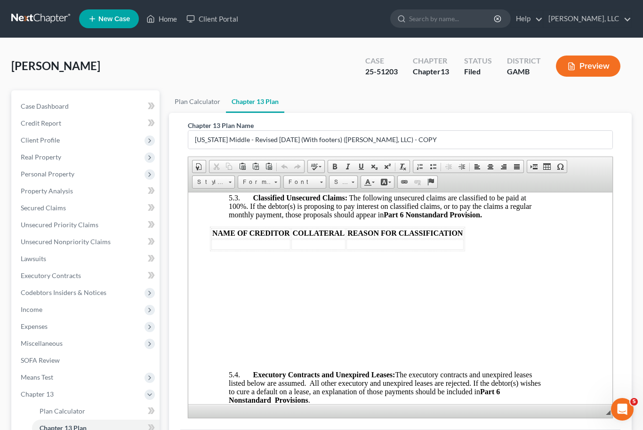
scroll to position [3830, 23]
click at [299, 30] on u "$62,520.50" at bounding box center [287, 26] width 34 height 8
click at [359, 55] on u "$62,520.50" at bounding box center [342, 51] width 34 height 8
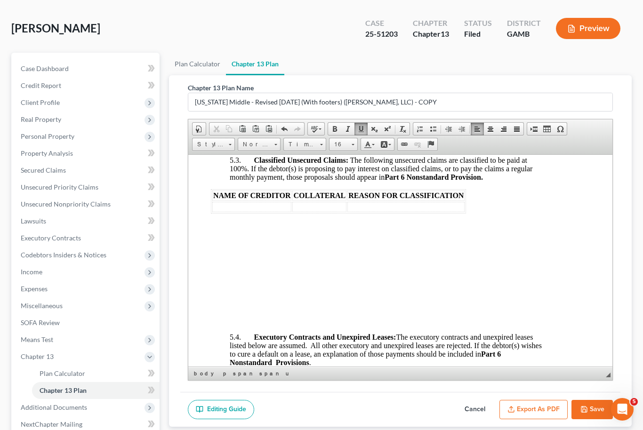
scroll to position [49, 0]
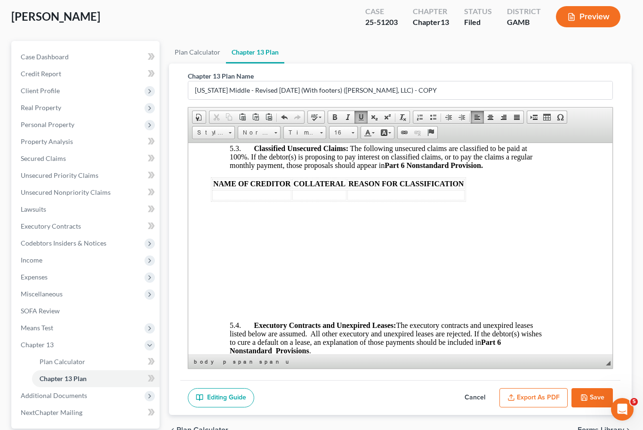
click at [545, 401] on button "Export as PDF" at bounding box center [533, 398] width 68 height 20
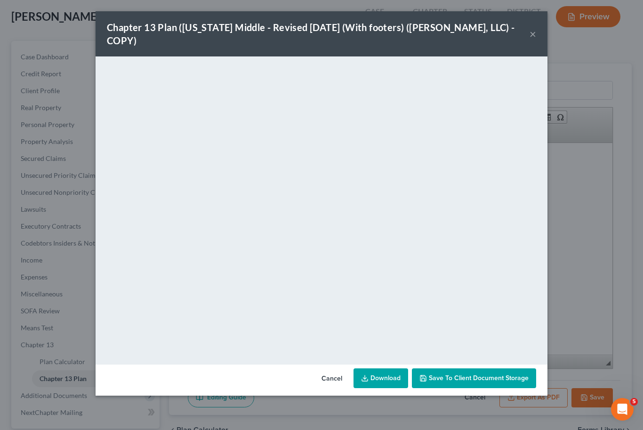
click at [531, 28] on button "×" at bounding box center [532, 33] width 7 height 11
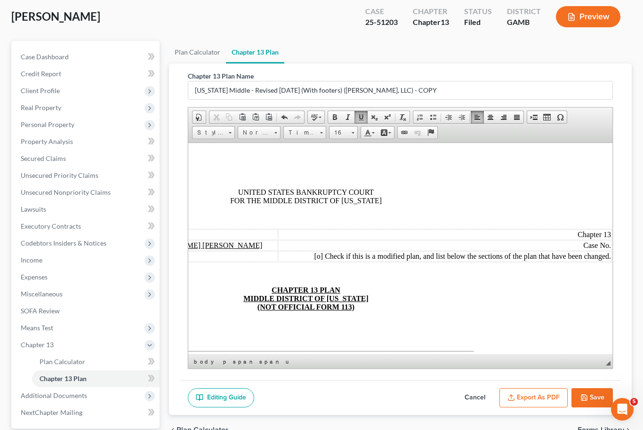
scroll to position [0, 95]
click at [610, 246] on span "Case No." at bounding box center [596, 245] width 28 height 8
click at [319, 260] on span "[o]" at bounding box center [318, 256] width 9 height 8
click at [608, 260] on span "Check if this is a modified plan, and list below the sections of the plan that …" at bounding box center [467, 256] width 286 height 8
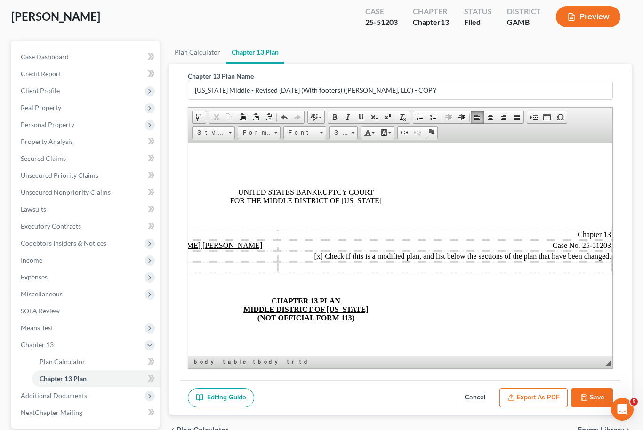
click at [403, 272] on td at bounding box center [445, 267] width 334 height 10
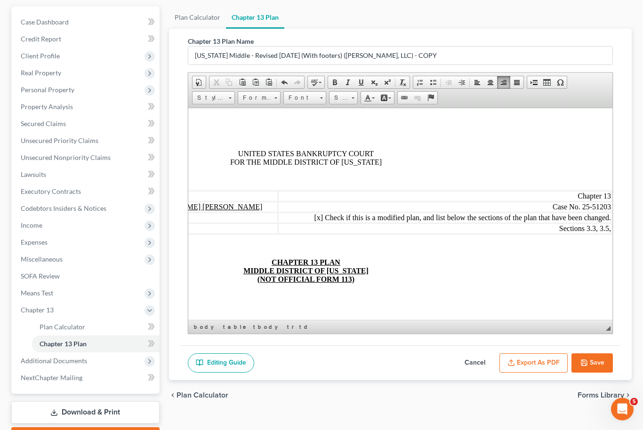
scroll to position [106, 0]
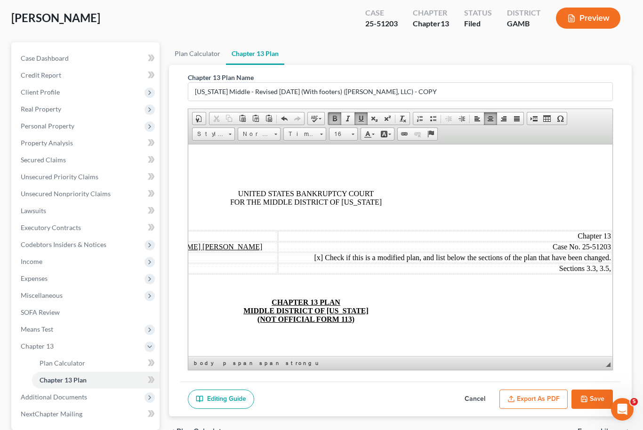
click at [604, 271] on td "Sections 3.3, 3.5," at bounding box center [445, 268] width 334 height 10
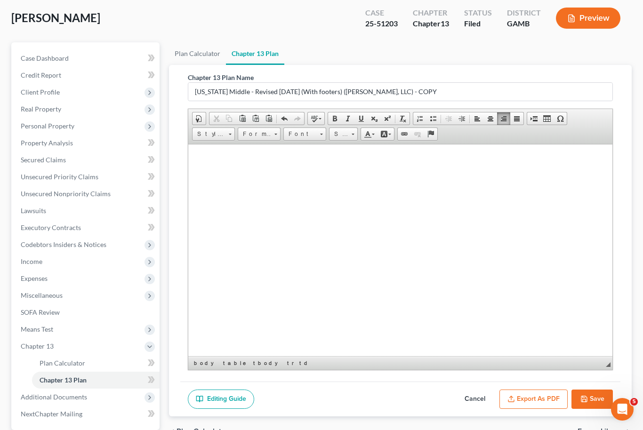
scroll to position [5101, 14]
click at [541, 400] on button "Export as PDF" at bounding box center [533, 400] width 68 height 20
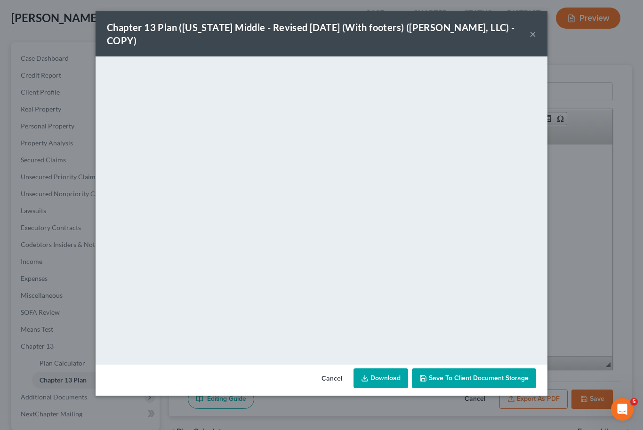
click at [385, 368] on link "Download" at bounding box center [380, 378] width 55 height 20
click at [527, 374] on span "Save to Client Document Storage" at bounding box center [479, 378] width 100 height 8
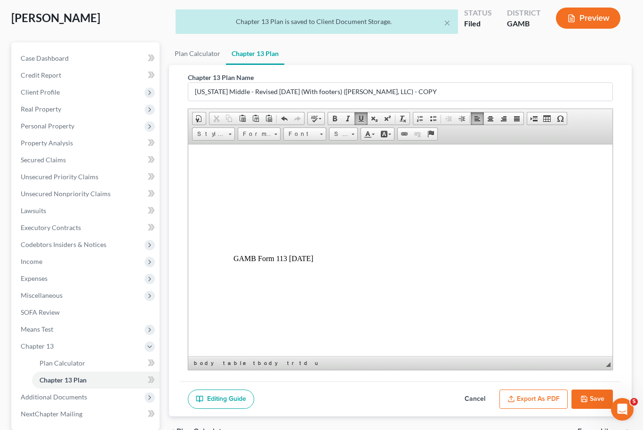
click at [597, 397] on button "Save" at bounding box center [591, 400] width 41 height 20
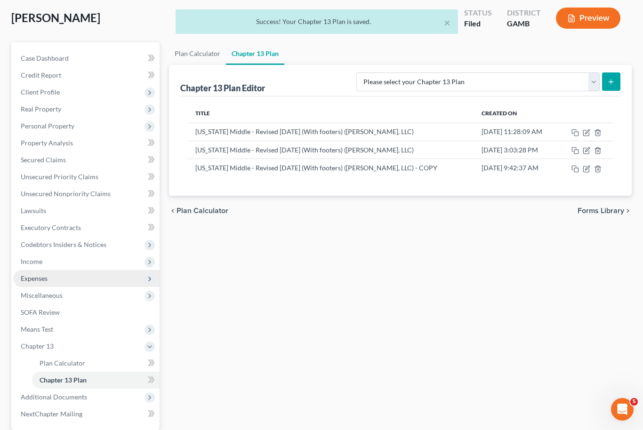
click at [33, 280] on span "Expenses" at bounding box center [34, 278] width 27 height 8
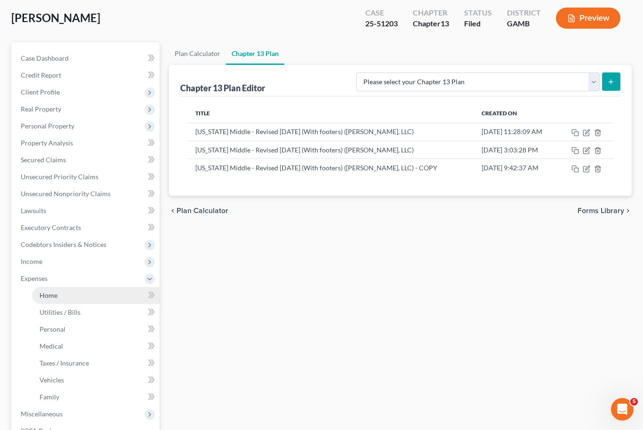
click at [48, 299] on link "Home" at bounding box center [96, 295] width 128 height 17
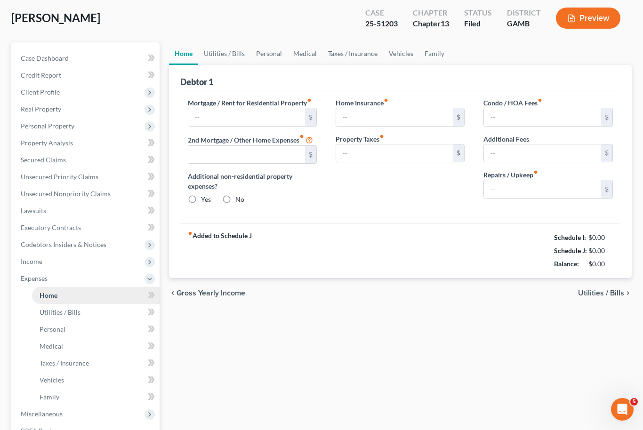
type input "0.00"
radio input "true"
type input "0.00"
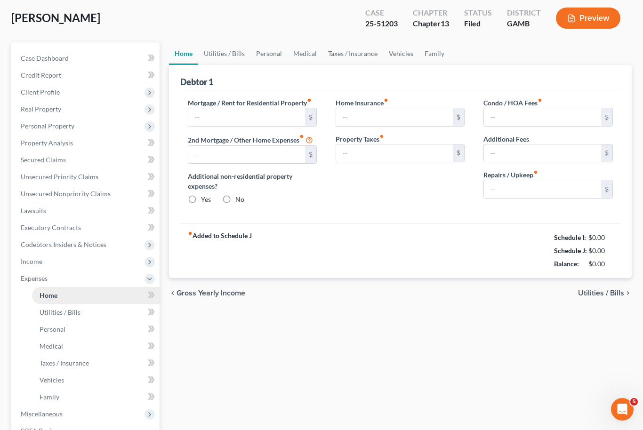
type input "0.00"
type input "40.00"
click at [340, 151] on input "0.00" at bounding box center [394, 153] width 117 height 18
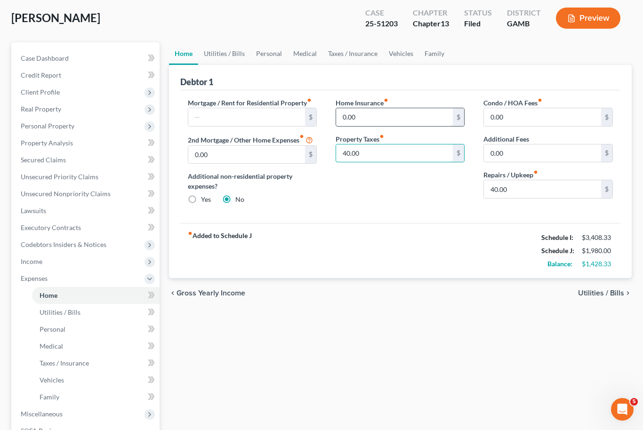
type input "40.00"
click at [352, 123] on input "0.00" at bounding box center [394, 117] width 117 height 18
type input "20.00"
click at [231, 61] on link "Utilities / Bills" at bounding box center [224, 53] width 52 height 23
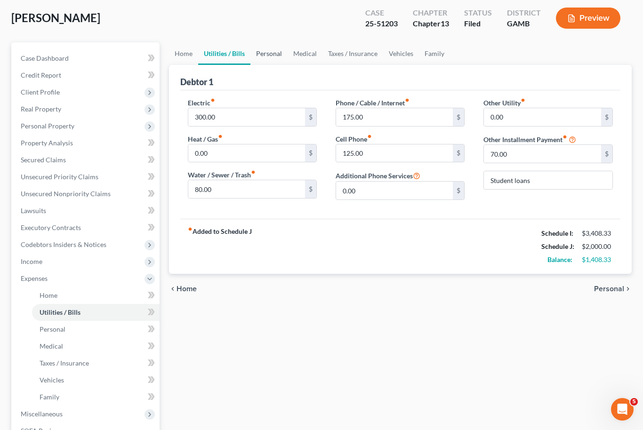
click at [274, 55] on link "Personal" at bounding box center [268, 53] width 37 height 23
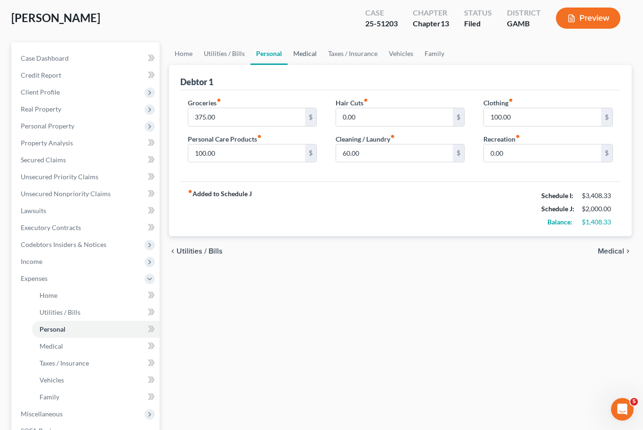
click at [313, 53] on link "Medical" at bounding box center [304, 53] width 35 height 23
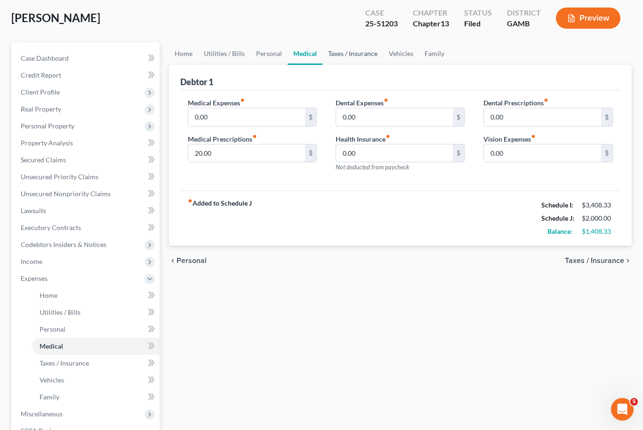
click at [351, 58] on link "Taxes / Insurance" at bounding box center [352, 53] width 61 height 23
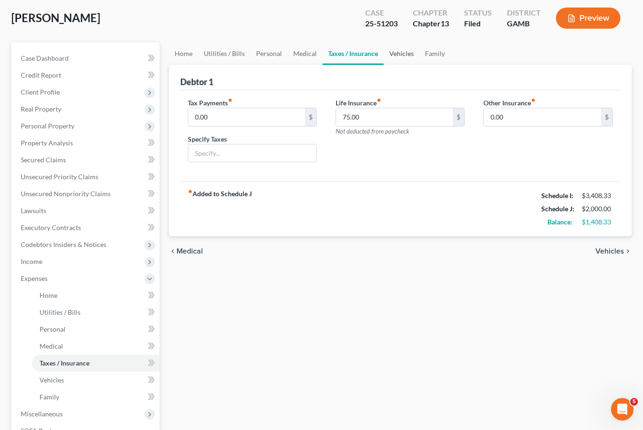
click at [403, 52] on link "Vehicles" at bounding box center [401, 53] width 36 height 23
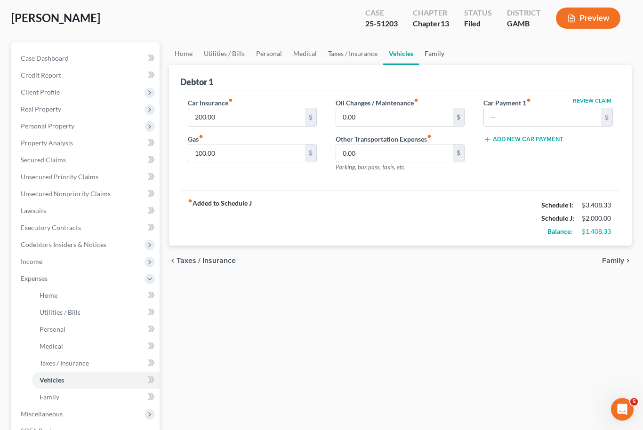
click at [438, 51] on link "Family" at bounding box center [434, 53] width 31 height 23
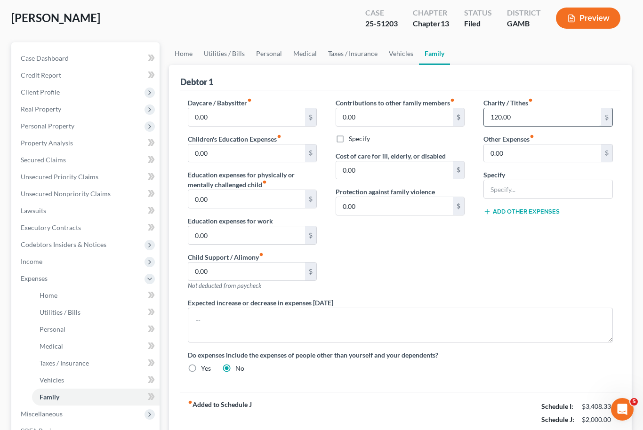
click at [503, 109] on input "120.00" at bounding box center [542, 117] width 117 height 18
click at [265, 59] on link "Personal" at bounding box center [268, 53] width 37 height 23
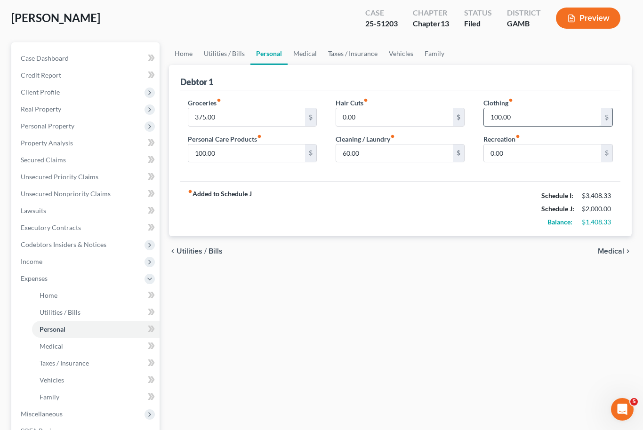
click at [506, 111] on input "100.00" at bounding box center [542, 117] width 117 height 18
type input "40.00"
click at [483, 345] on div "Home Utilities / Bills Personal Medical Taxes / Insurance Vehicles Family Debto…" at bounding box center [400, 305] width 472 height 526
